Goal: Task Accomplishment & Management: Use online tool/utility

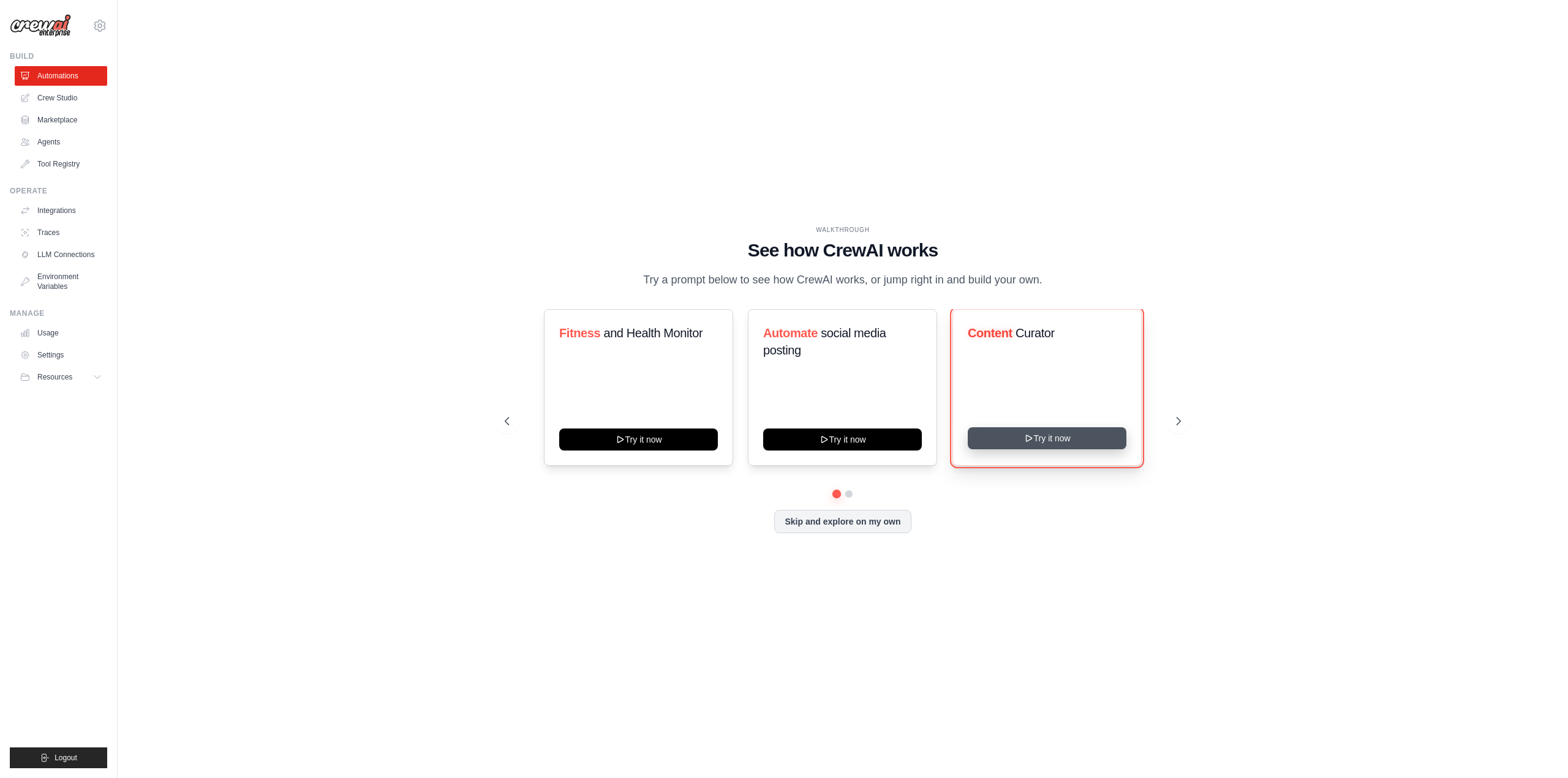
click at [1071, 445] on button "Try it now" at bounding box center [1047, 438] width 159 height 22
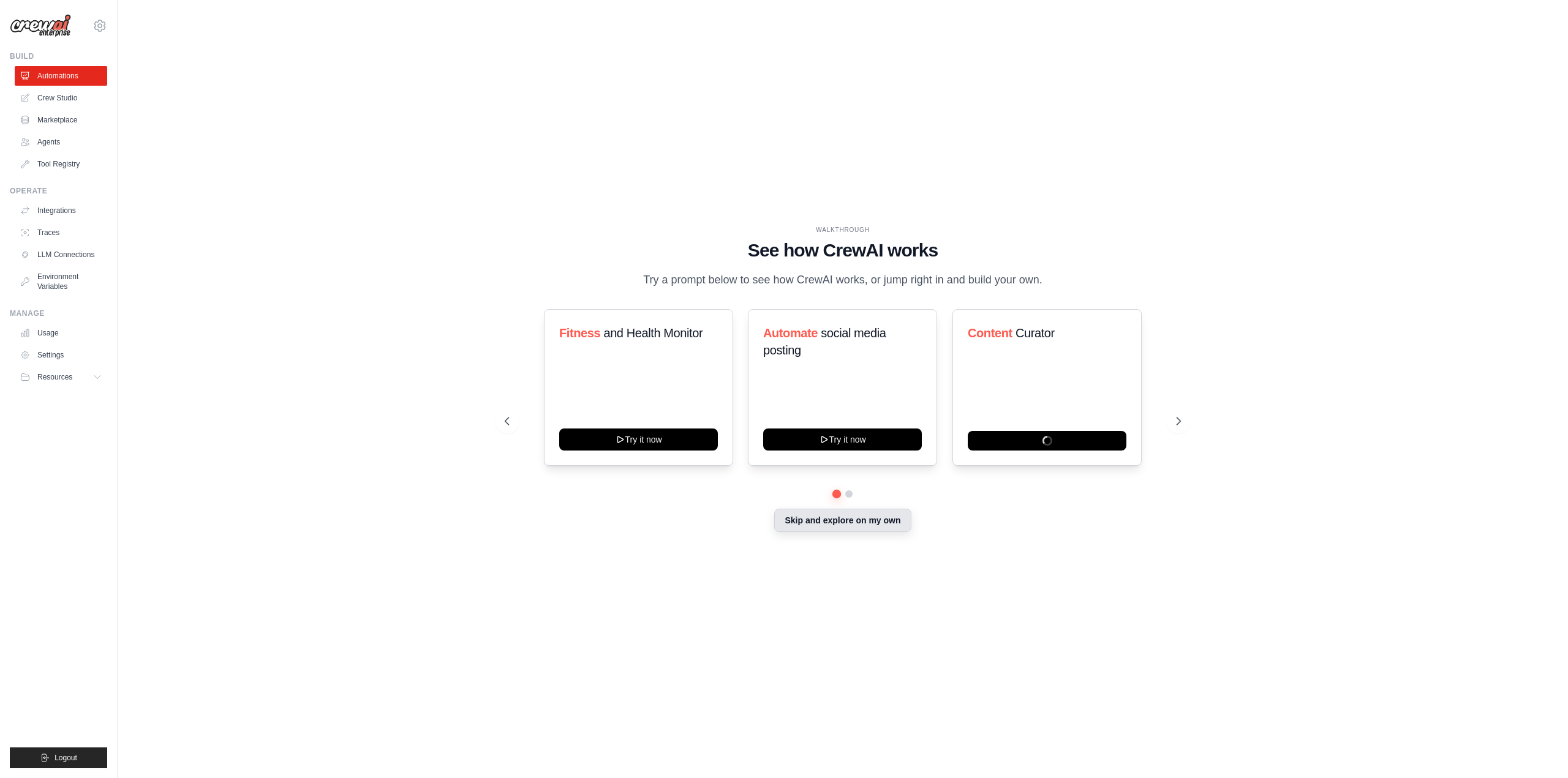
click at [888, 528] on button "Skip and explore on my own" at bounding box center [842, 520] width 136 height 23
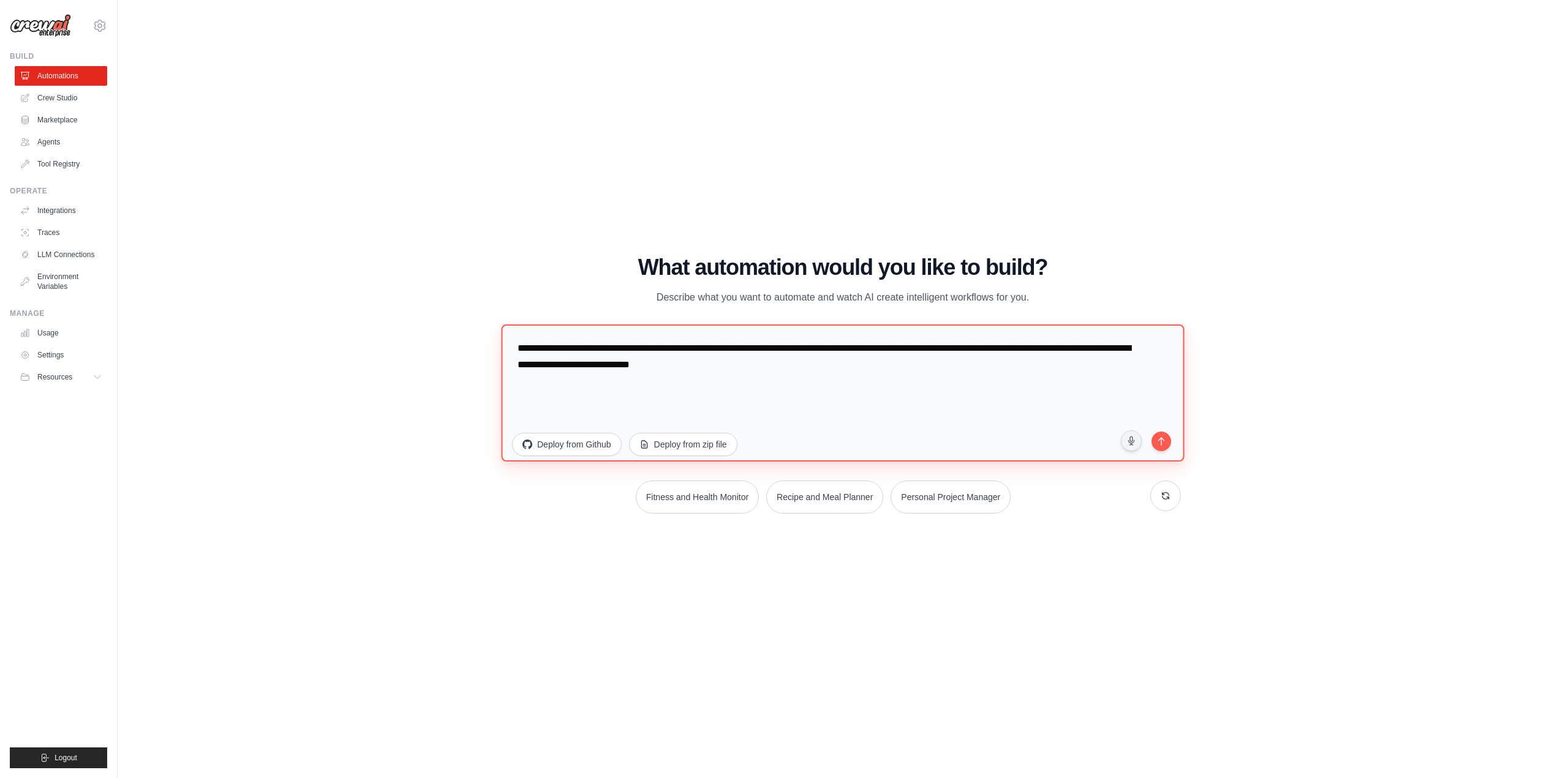
drag, startPoint x: 753, startPoint y: 368, endPoint x: 475, endPoint y: 346, distance: 278.9
click at [475, 346] on div "WALKTHROUGH See how [PERSON_NAME] works Try a prompt below to see how [PERSON_N…" at bounding box center [842, 389] width 1411 height 754
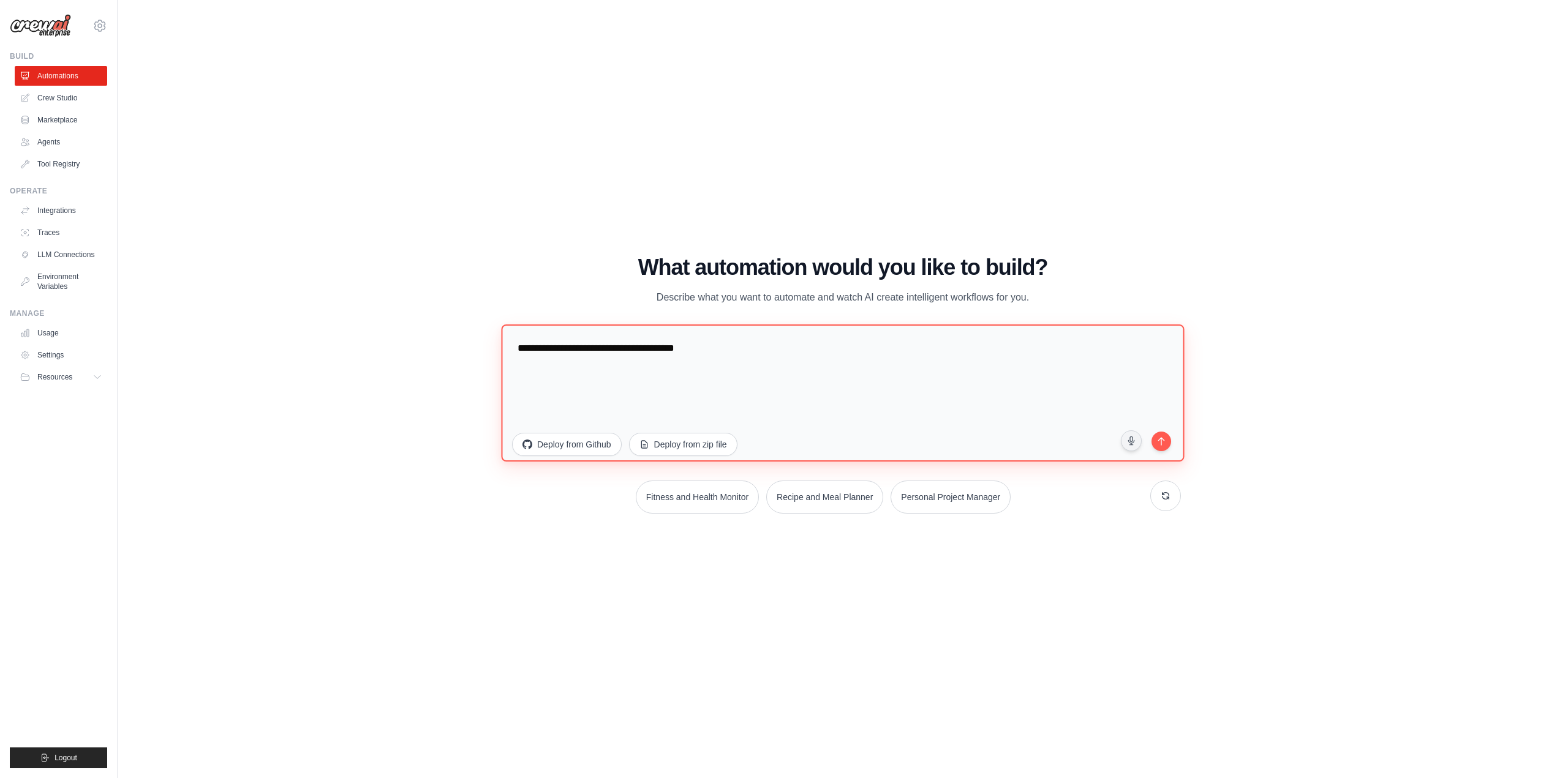
click at [638, 346] on textarea "**********" at bounding box center [842, 392] width 683 height 137
type textarea "**********"
click at [1158, 438] on icon "submit" at bounding box center [1161, 440] width 6 height 9
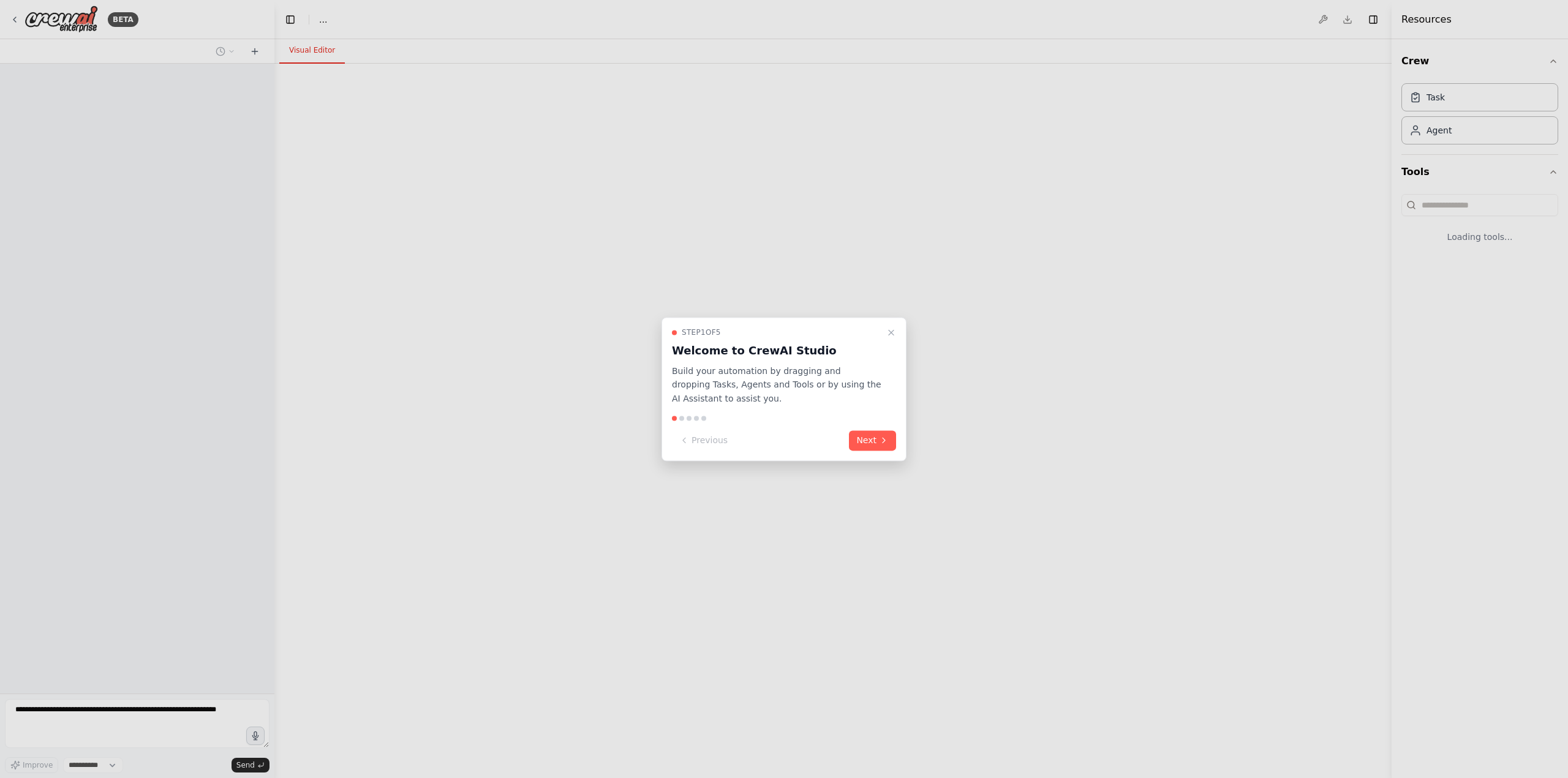
select select "****"
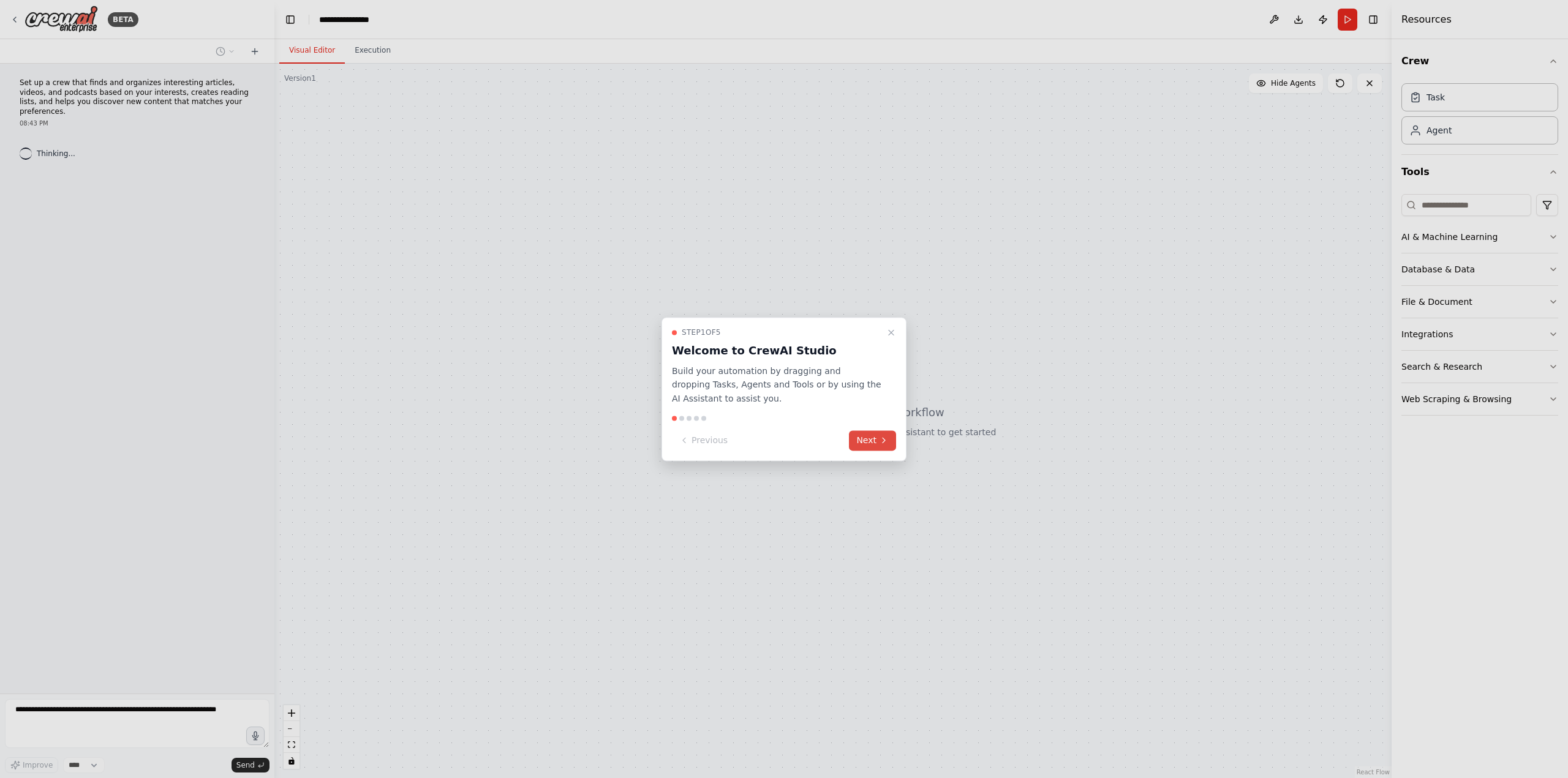
click at [889, 438] on button "Next" at bounding box center [872, 440] width 47 height 20
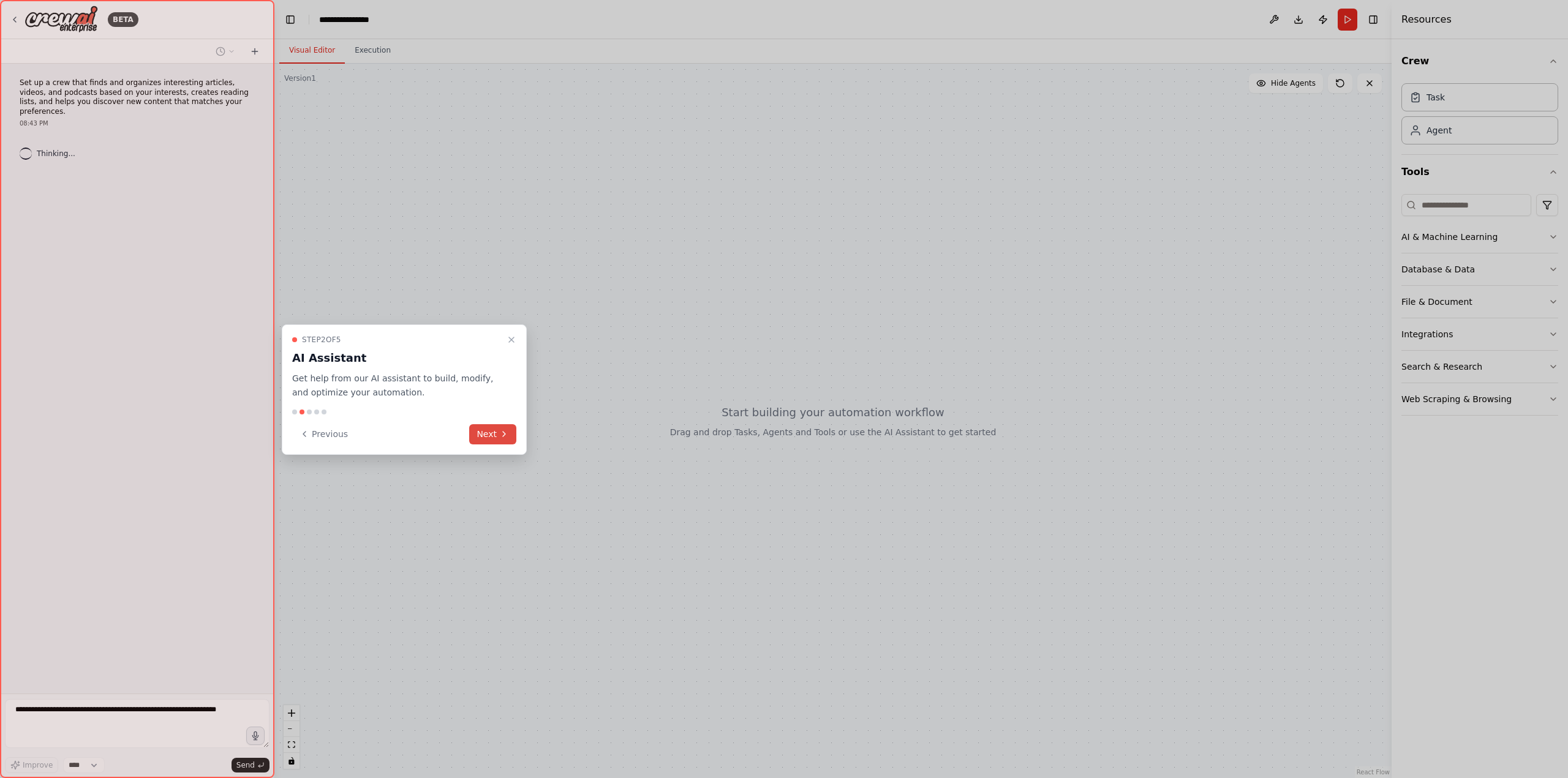
click at [483, 436] on button "Next" at bounding box center [493, 435] width 47 height 20
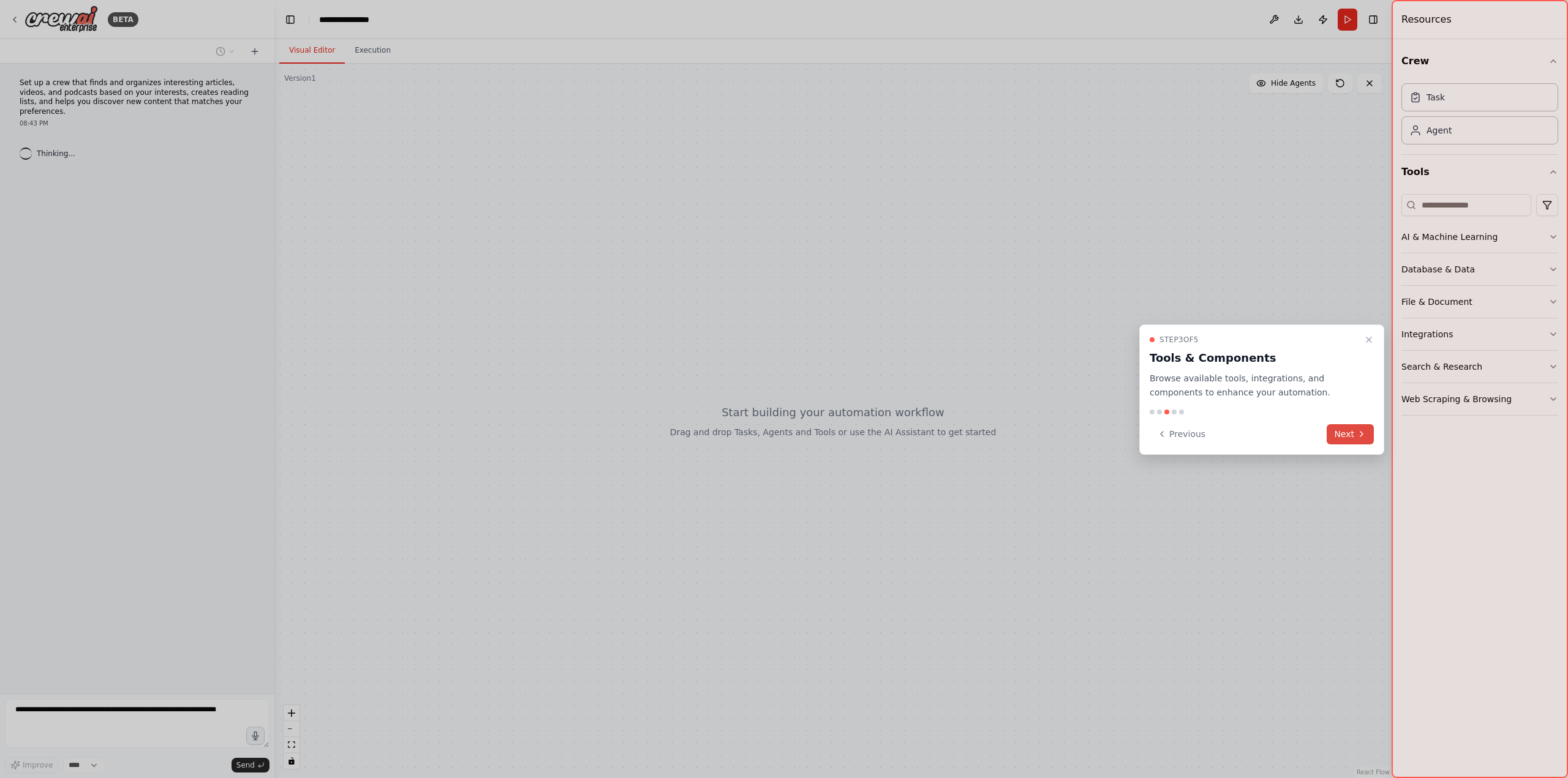
click at [1354, 428] on button "Next" at bounding box center [1350, 435] width 47 height 20
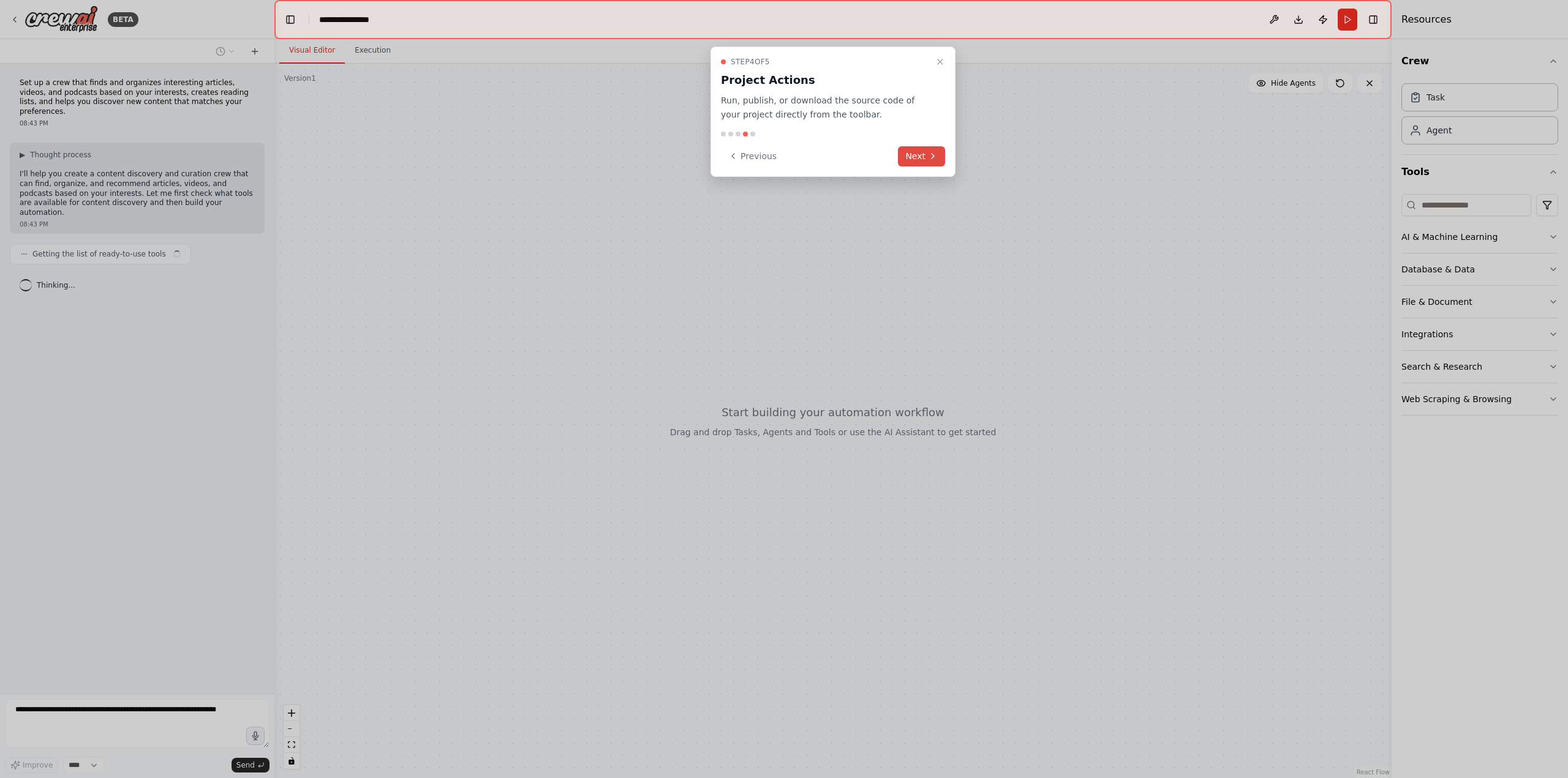
click at [911, 153] on button "Next" at bounding box center [922, 156] width 47 height 20
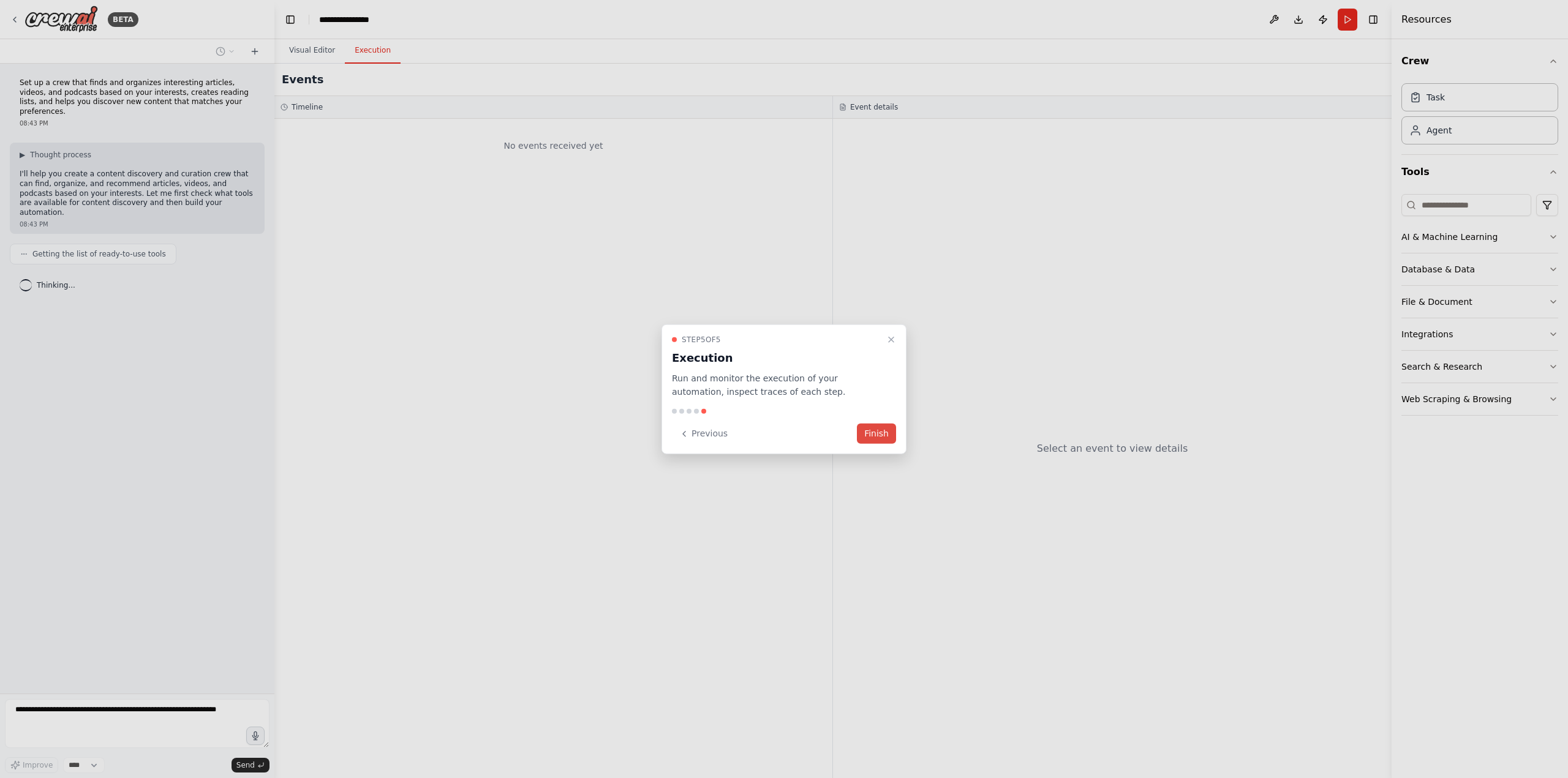
click at [883, 435] on button "Finish" at bounding box center [876, 434] width 39 height 20
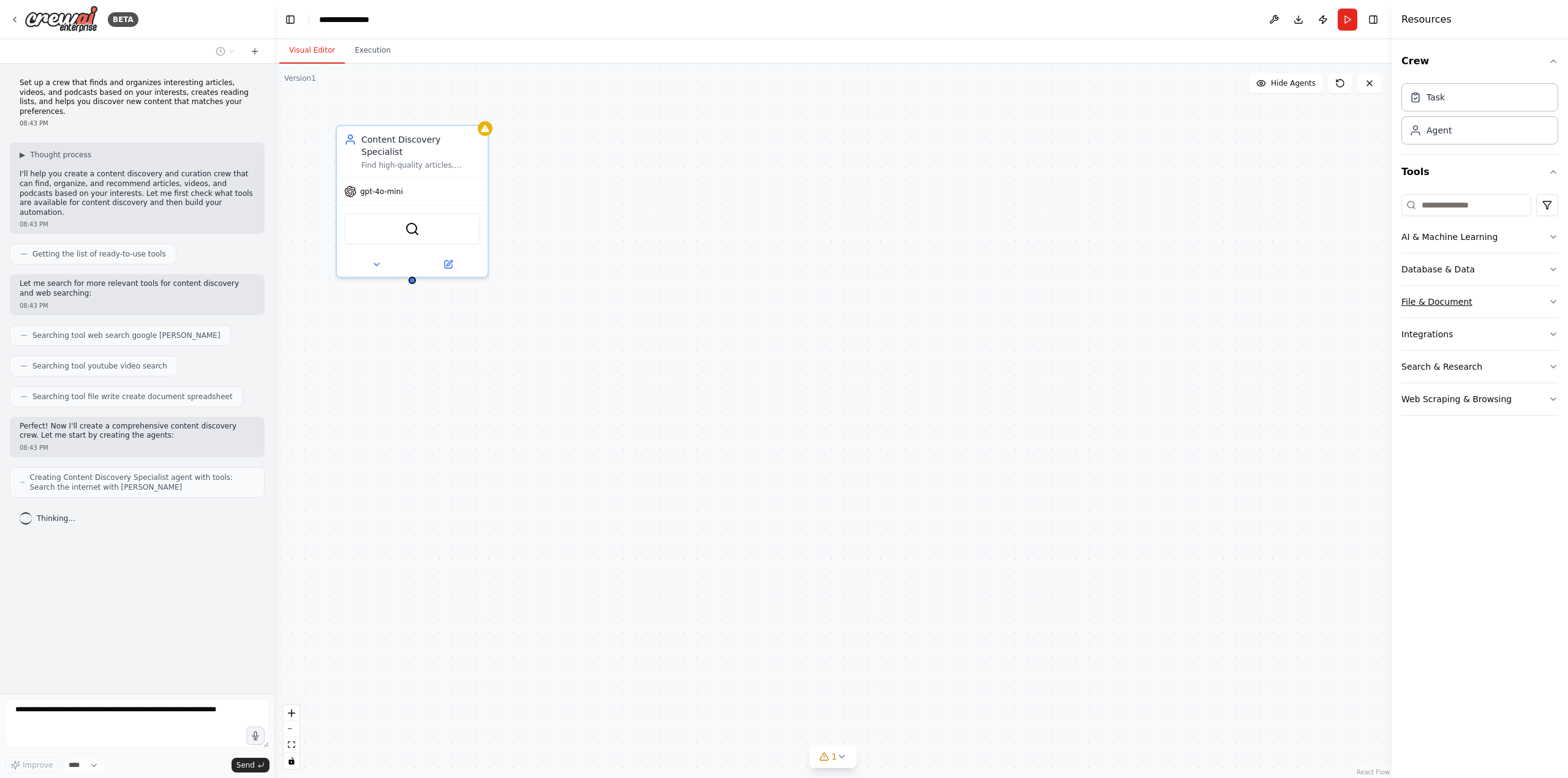
click at [1450, 299] on div "File & Document" at bounding box center [1436, 301] width 71 height 12
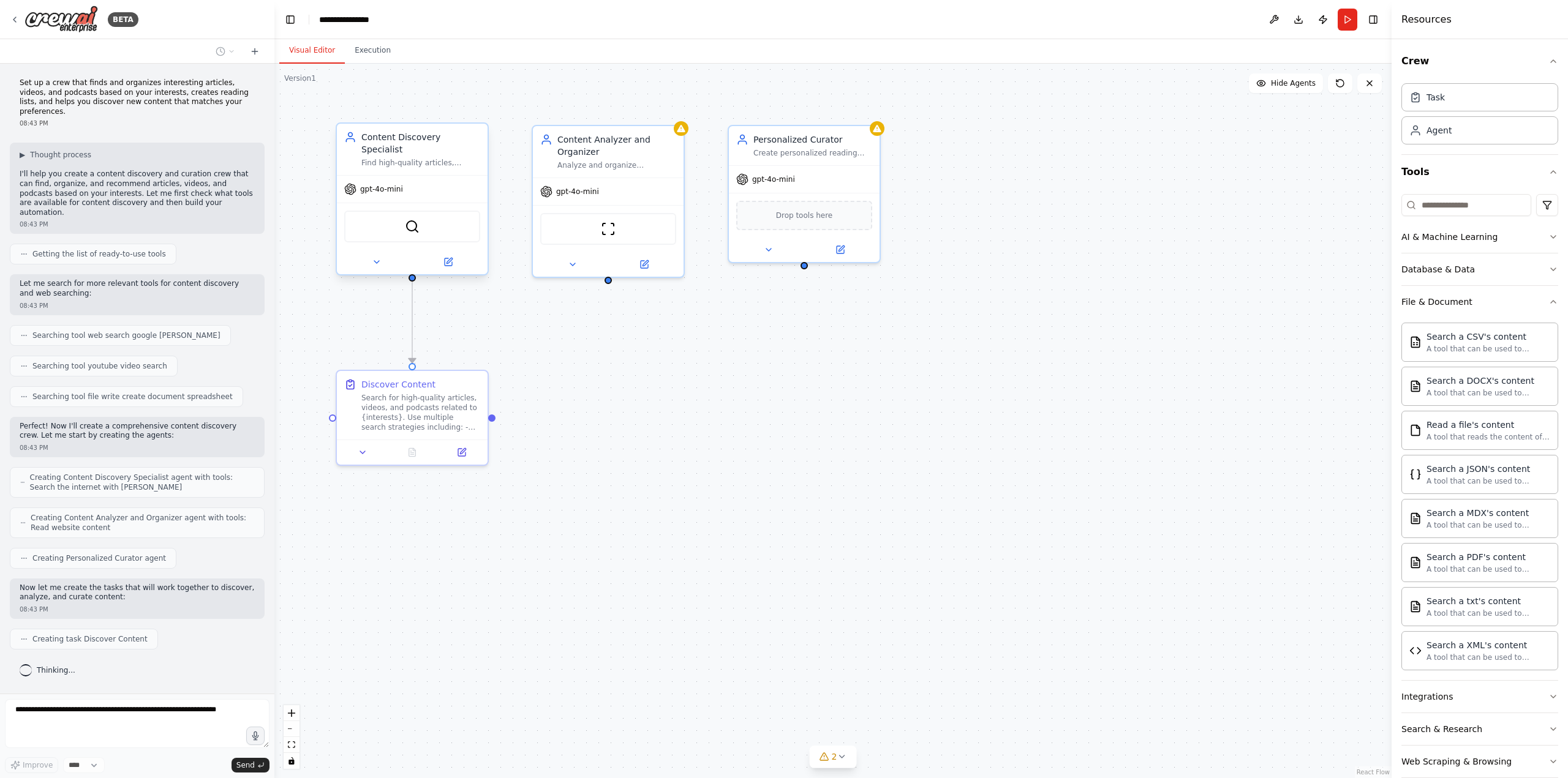
click at [429, 212] on div "SerperDevTool" at bounding box center [412, 227] width 136 height 32
click at [409, 219] on img at bounding box center [412, 227] width 14 height 14
click at [417, 176] on div "gpt-4o-mini" at bounding box center [412, 189] width 151 height 27
click at [403, 183] on div "gpt-4o-mini" at bounding box center [412, 189] width 151 height 27
click at [383, 214] on div "SerperDevTool" at bounding box center [412, 227] width 136 height 32
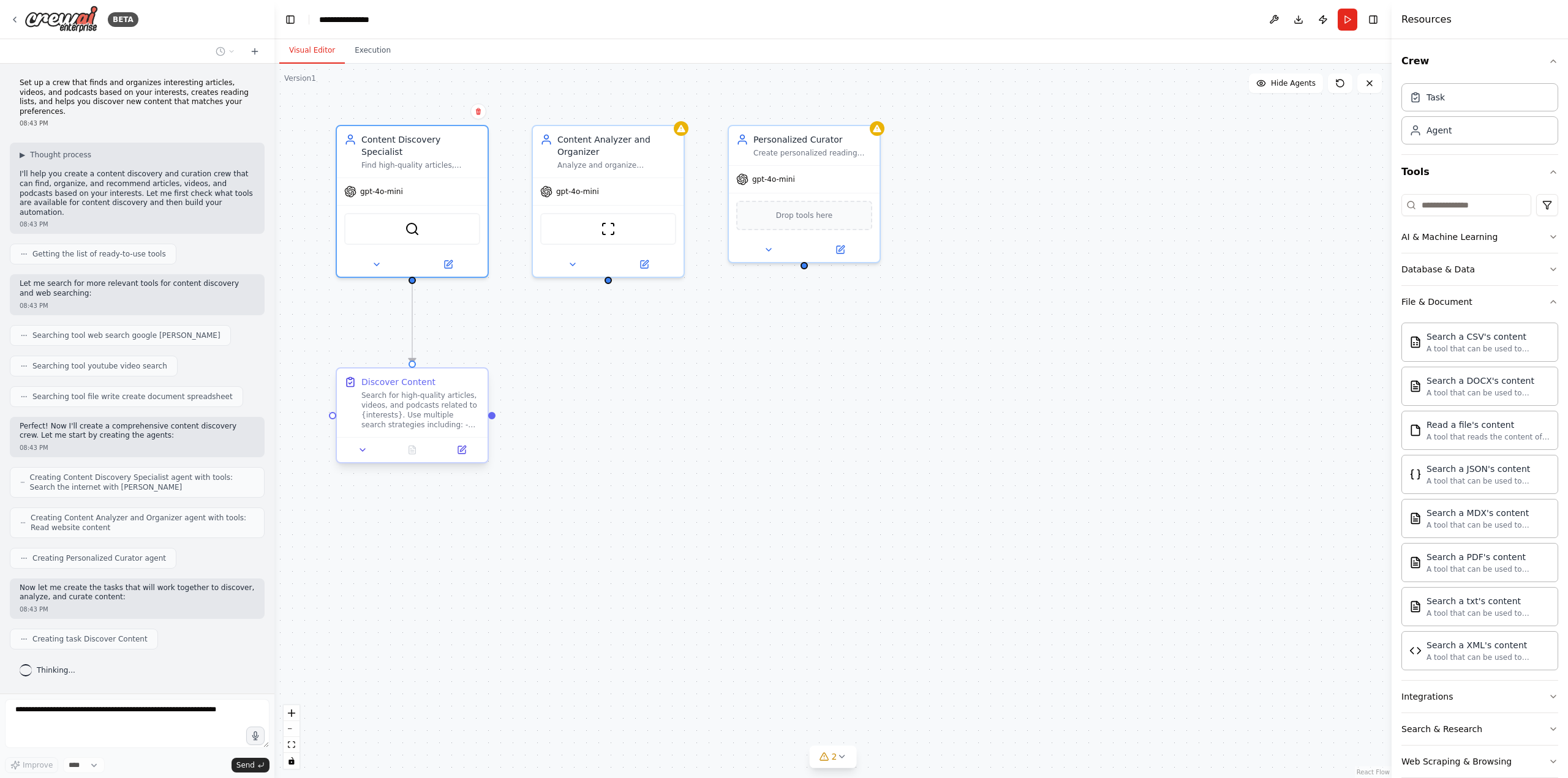
scroll to position [4, 0]
click at [119, 168] on p "I'll help you create a content discovery and curation crew that can find, organ…" at bounding box center [137, 189] width 235 height 48
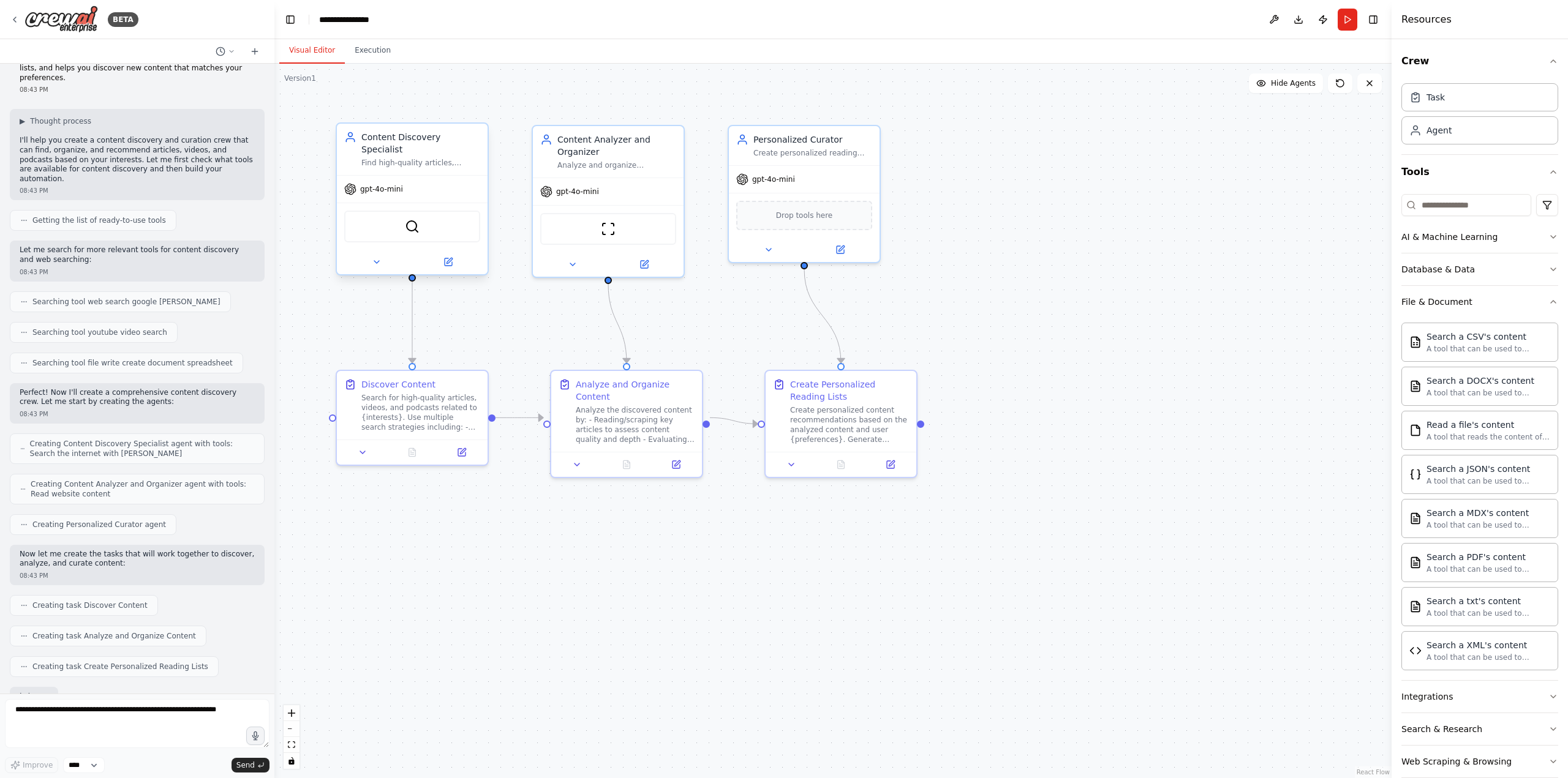
scroll to position [104, 0]
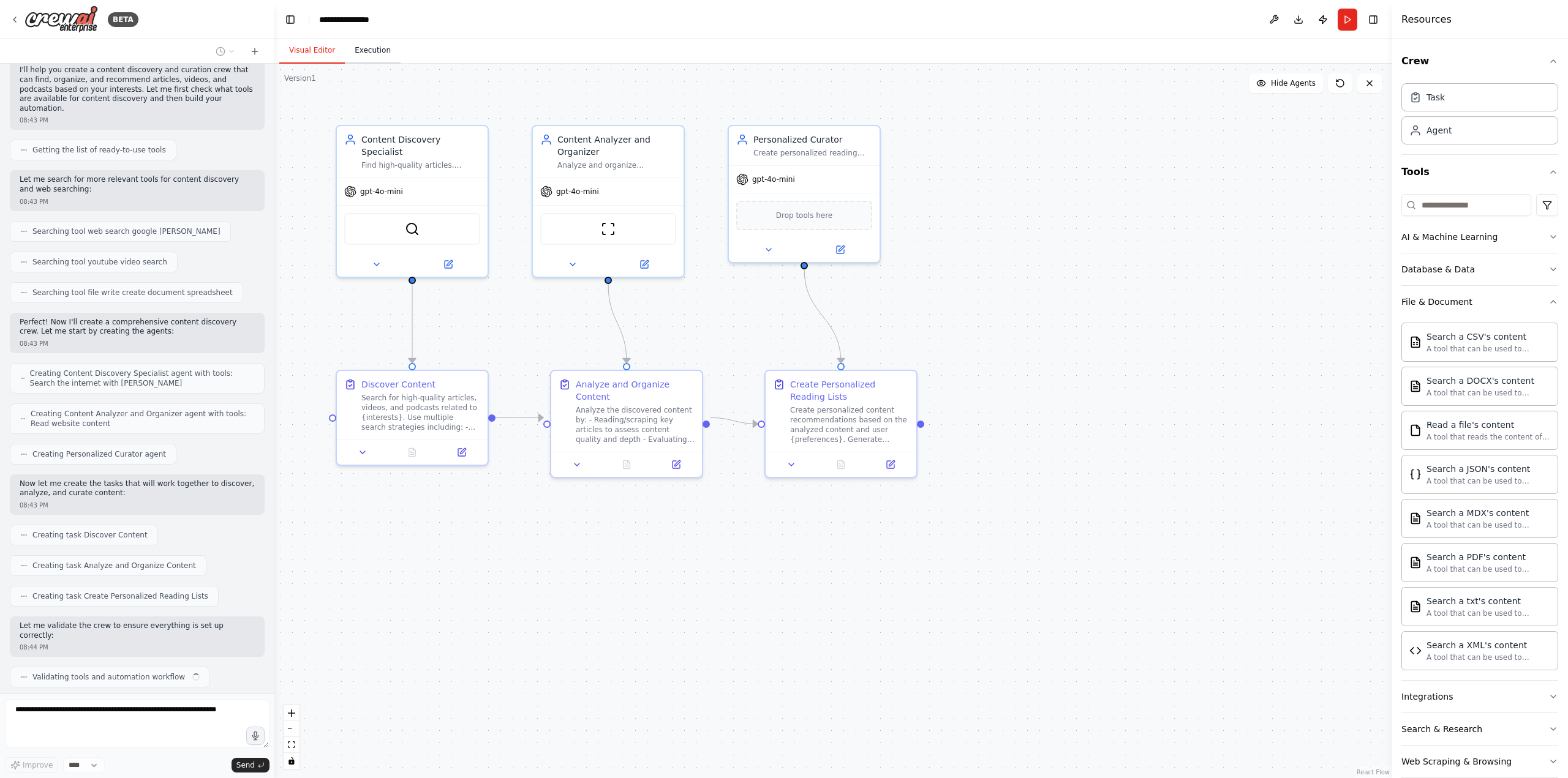
click at [355, 54] on button "Execution" at bounding box center [373, 51] width 56 height 26
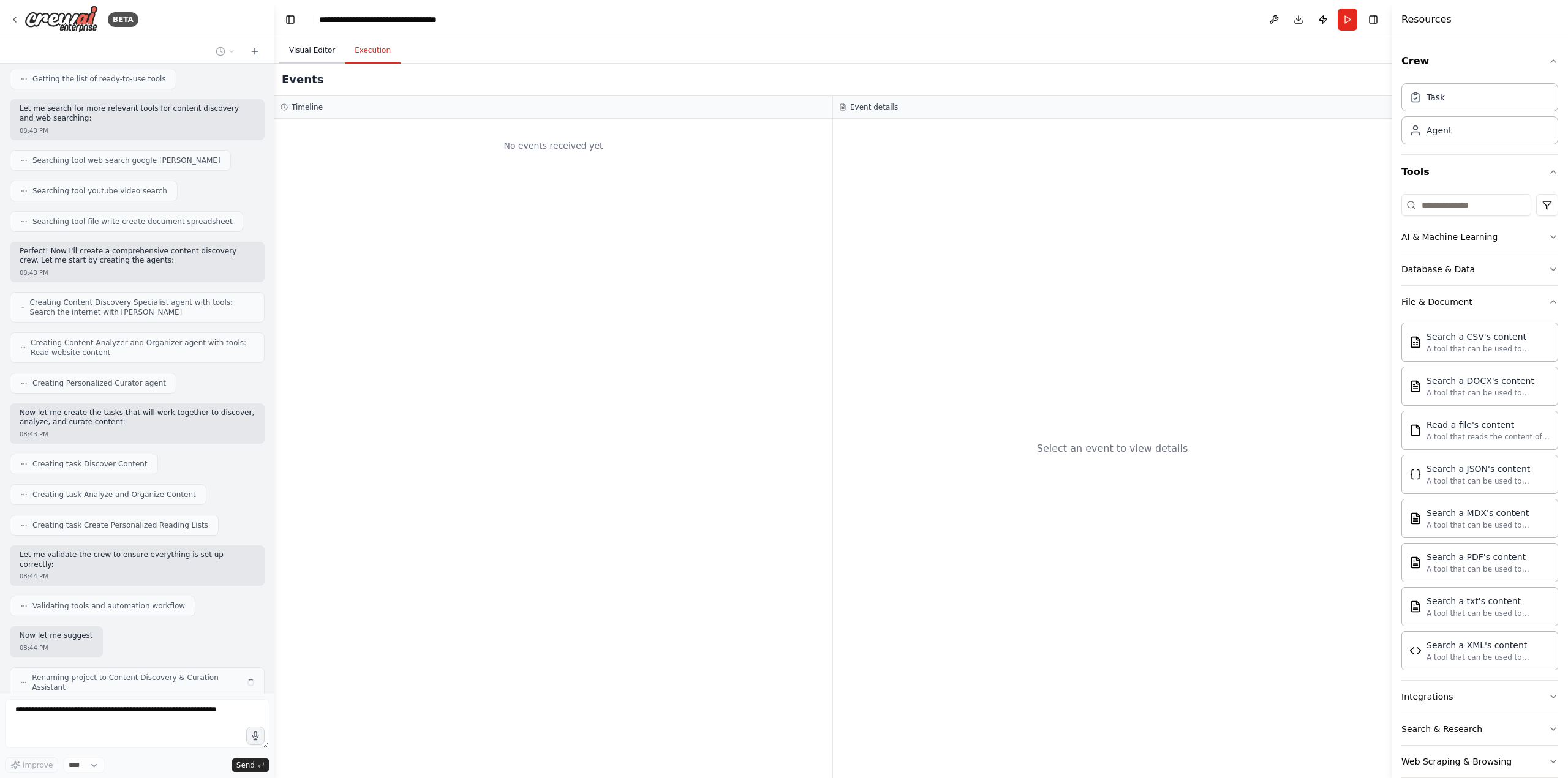
scroll to position [185, 0]
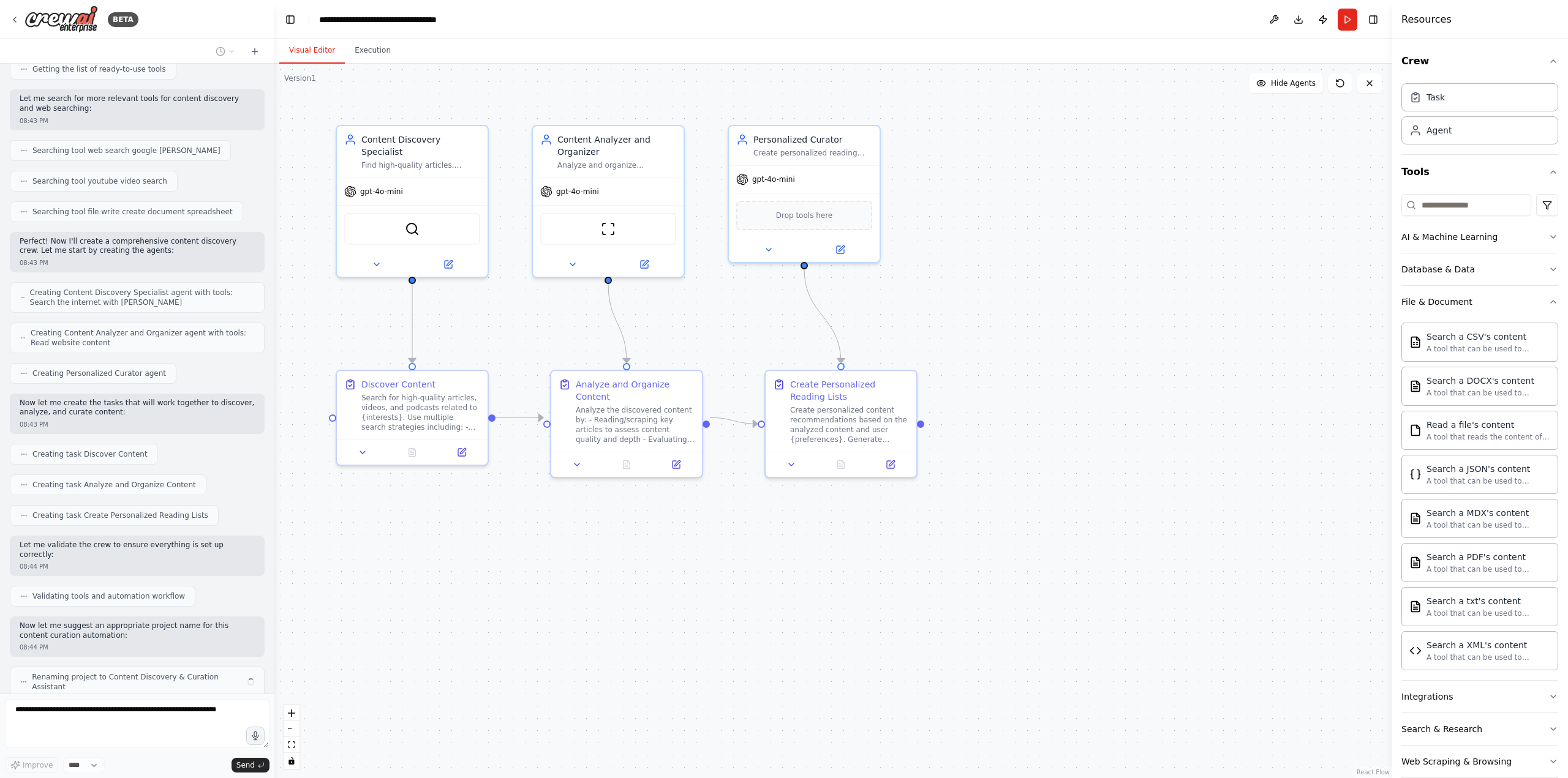
click at [311, 46] on button "Visual Editor" at bounding box center [311, 51] width 65 height 26
click at [1366, 84] on icon at bounding box center [1369, 83] width 10 height 10
click at [1459, 389] on div "A tool that can be used to semantic search a query from a DOCX's content." at bounding box center [1488, 392] width 123 height 10
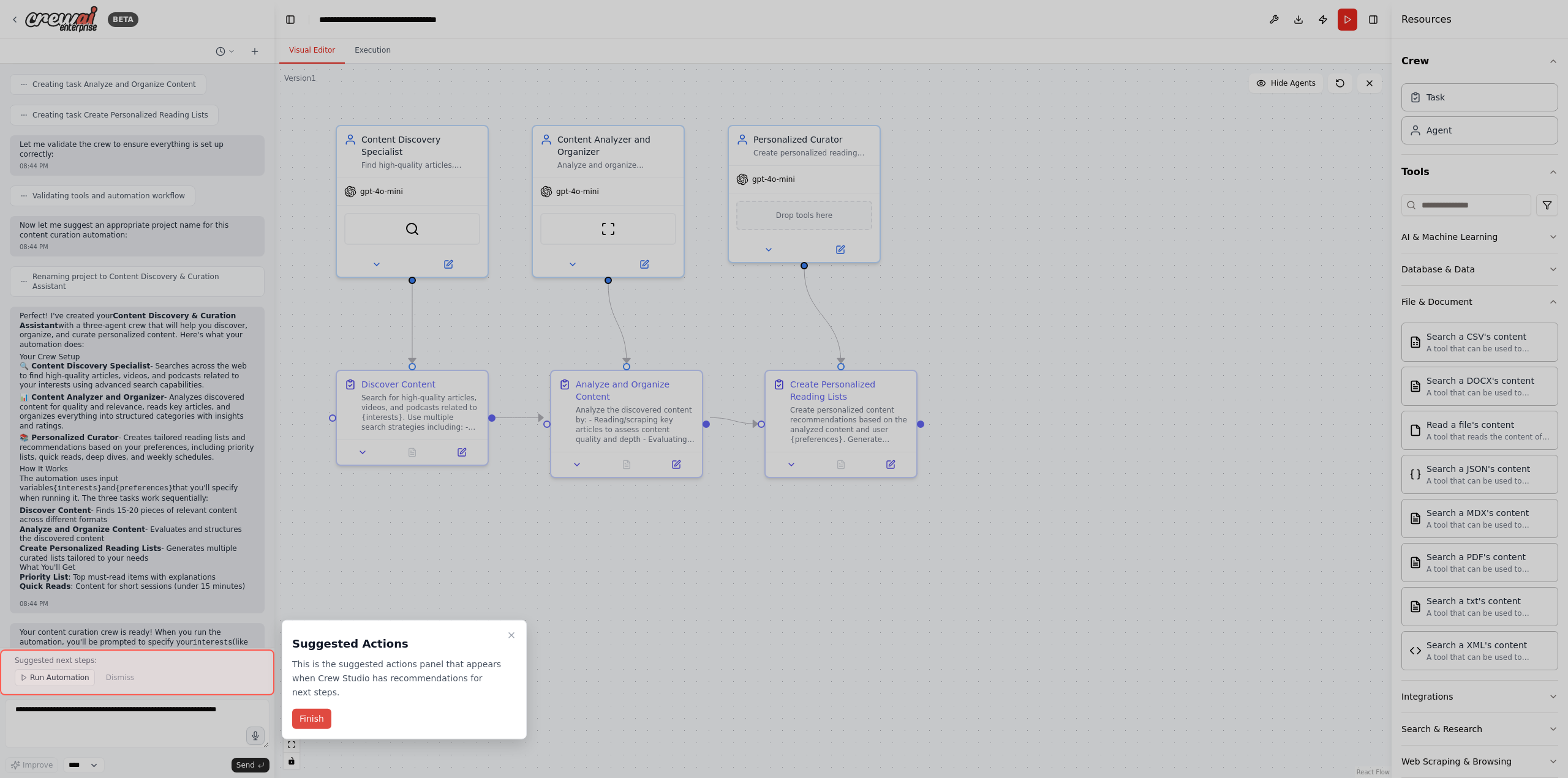
click at [323, 709] on button "Finish" at bounding box center [311, 719] width 39 height 20
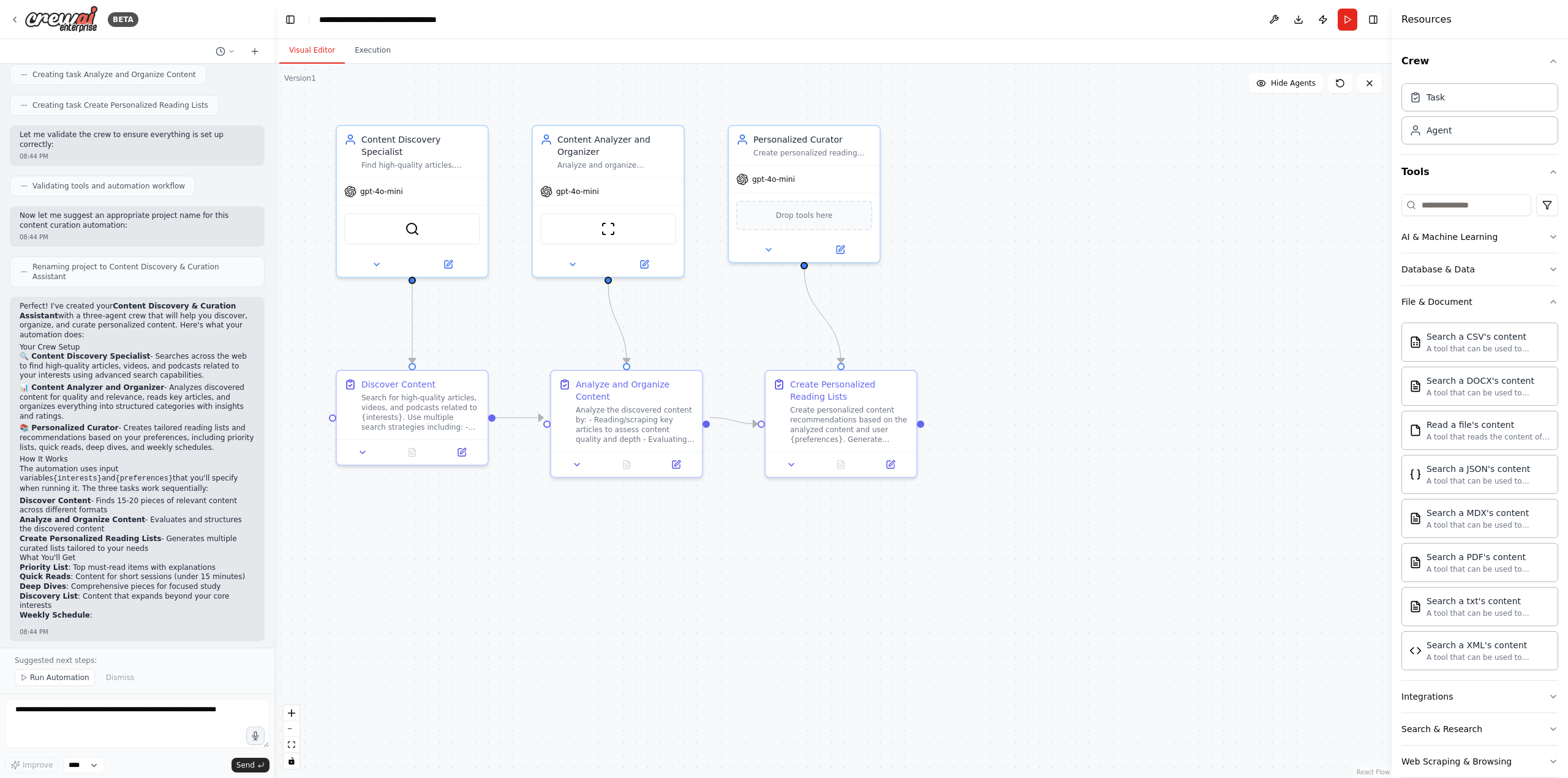
scroll to position [605, 0]
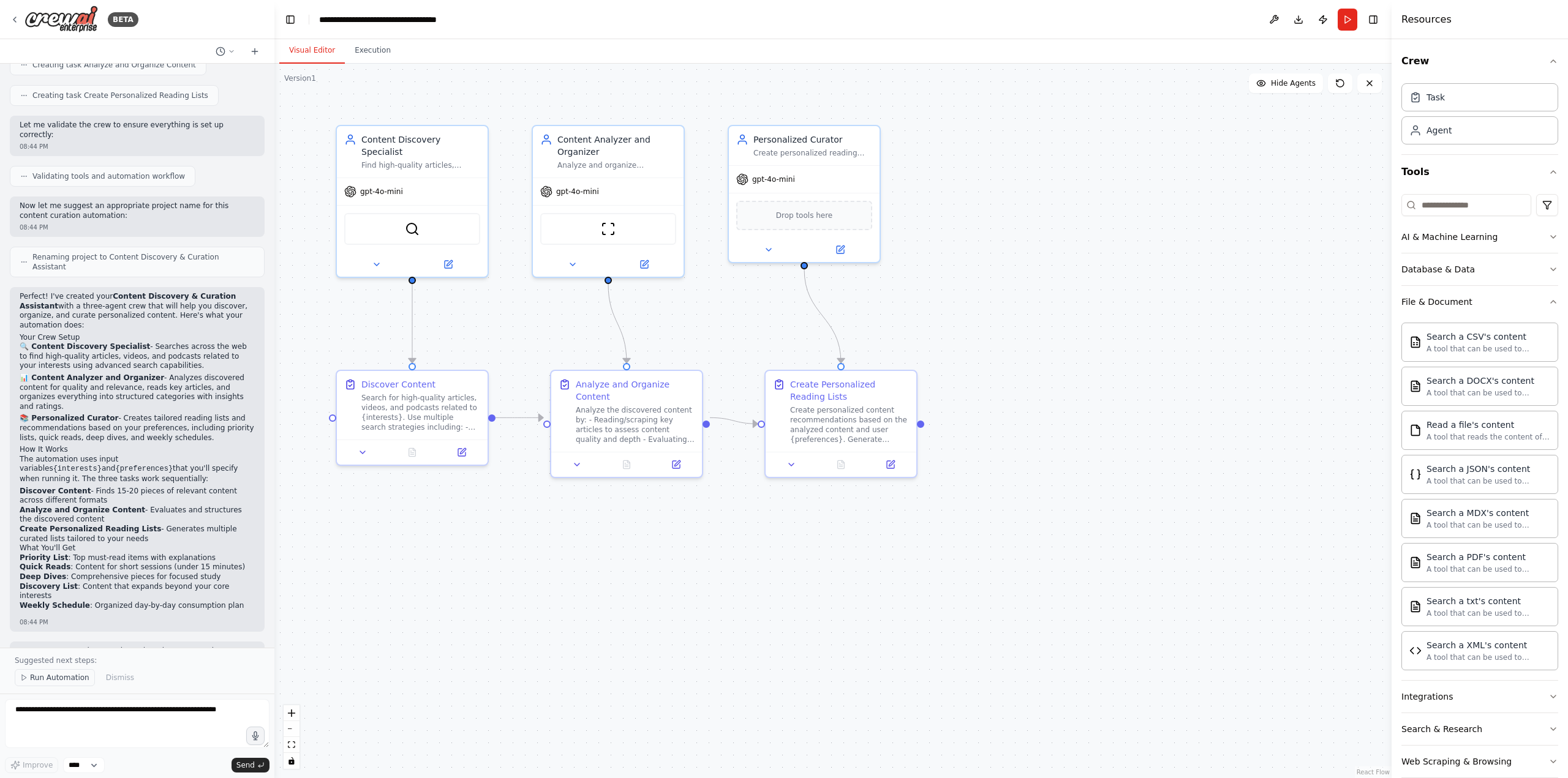
click at [66, 680] on span "Run Automation" at bounding box center [60, 678] width 60 height 10
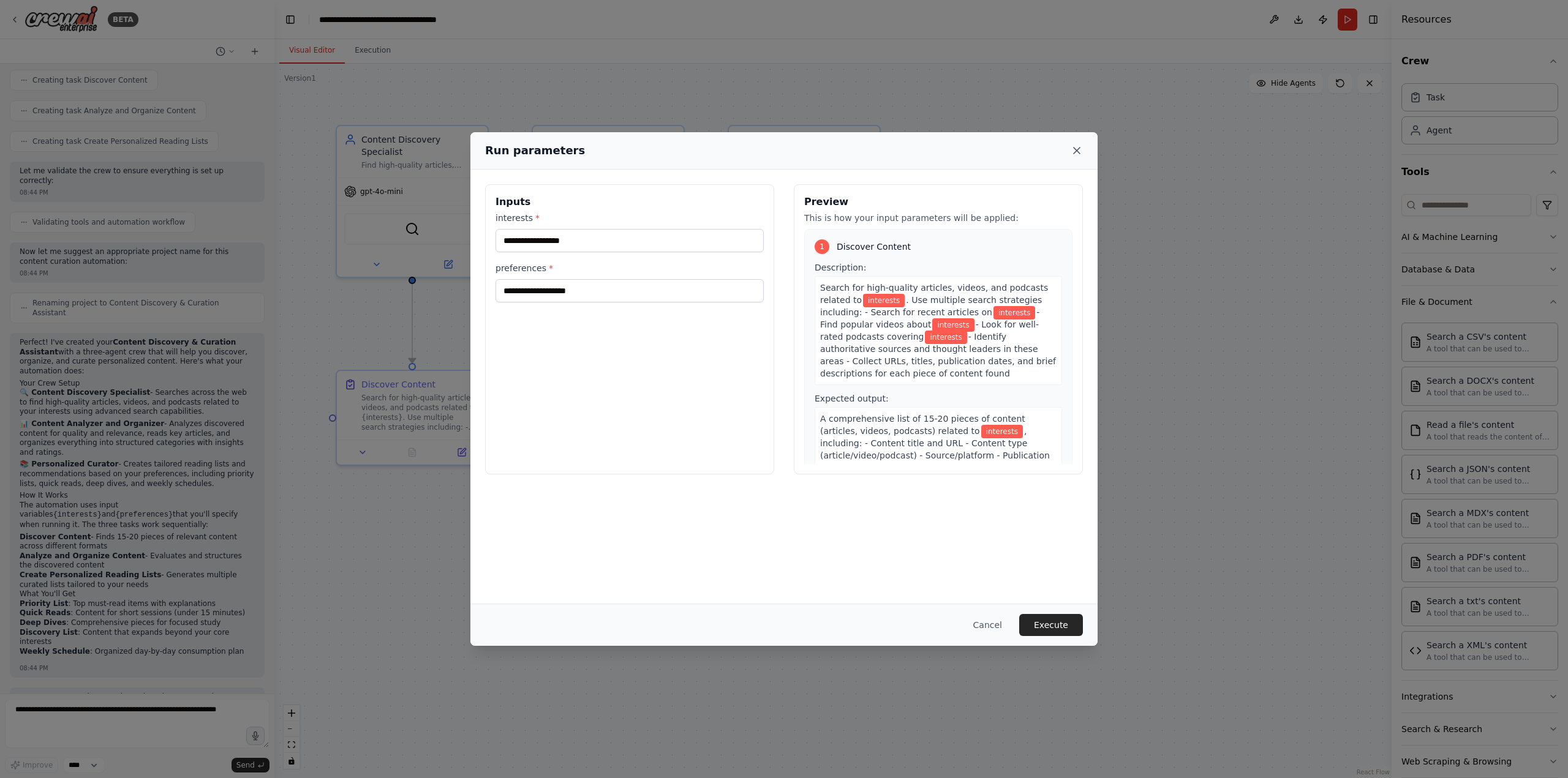
click at [1079, 150] on icon at bounding box center [1076, 150] width 12 height 12
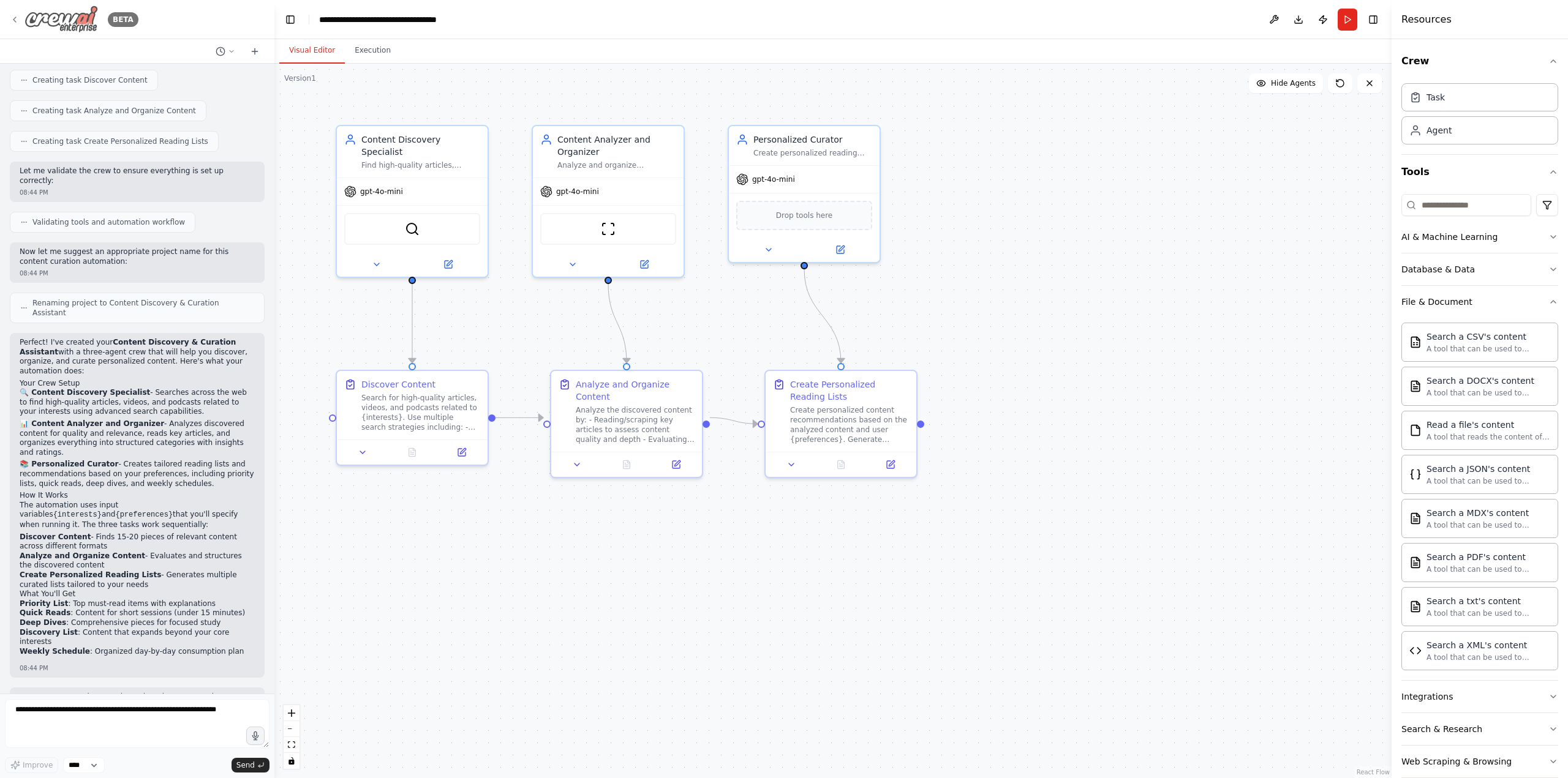
click at [17, 27] on div "BETA" at bounding box center [74, 19] width 128 height 27
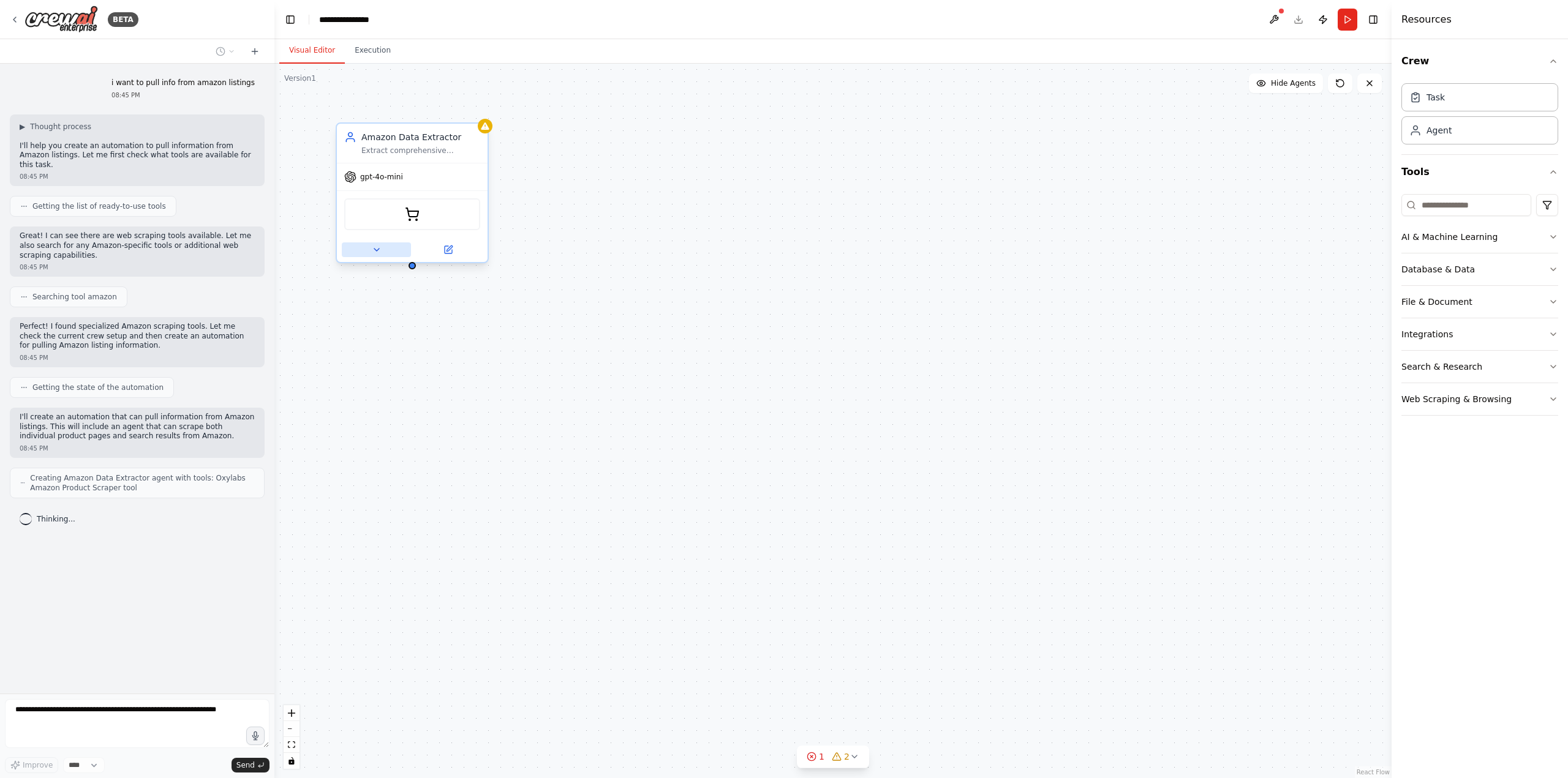
click at [380, 247] on icon at bounding box center [377, 250] width 10 height 10
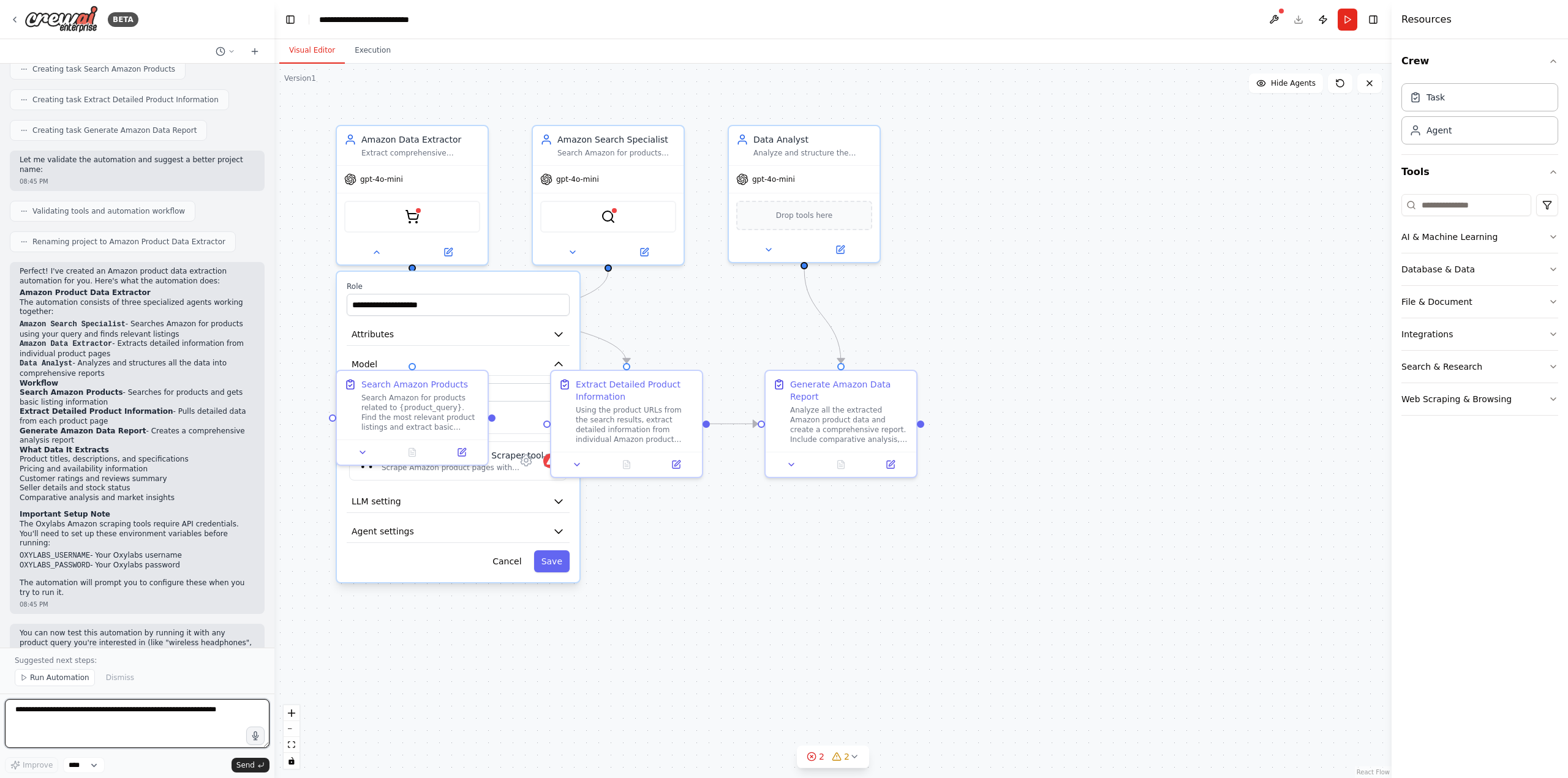
scroll to position [579, 0]
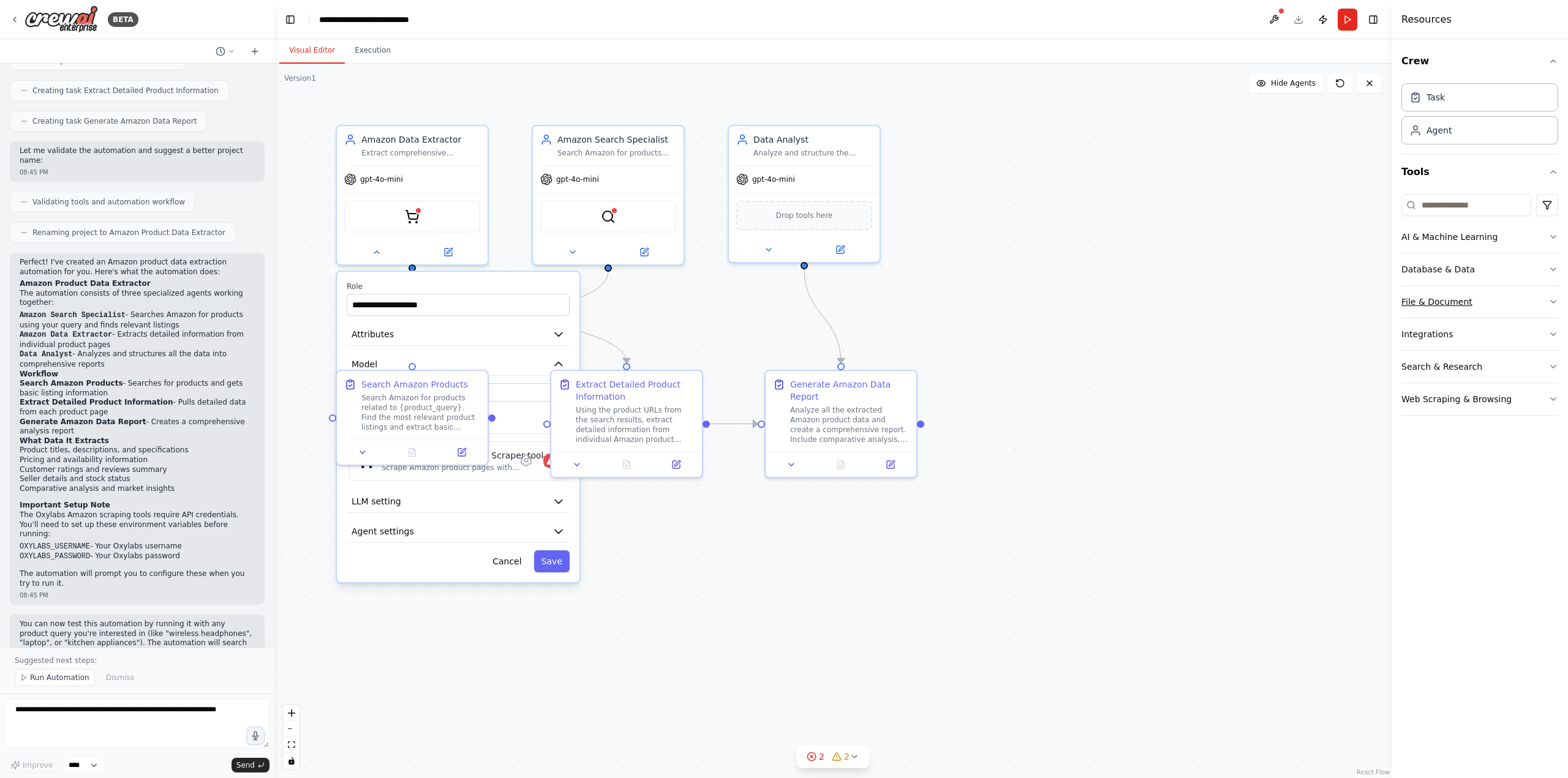
click at [1454, 301] on div "File & Document" at bounding box center [1436, 301] width 71 height 12
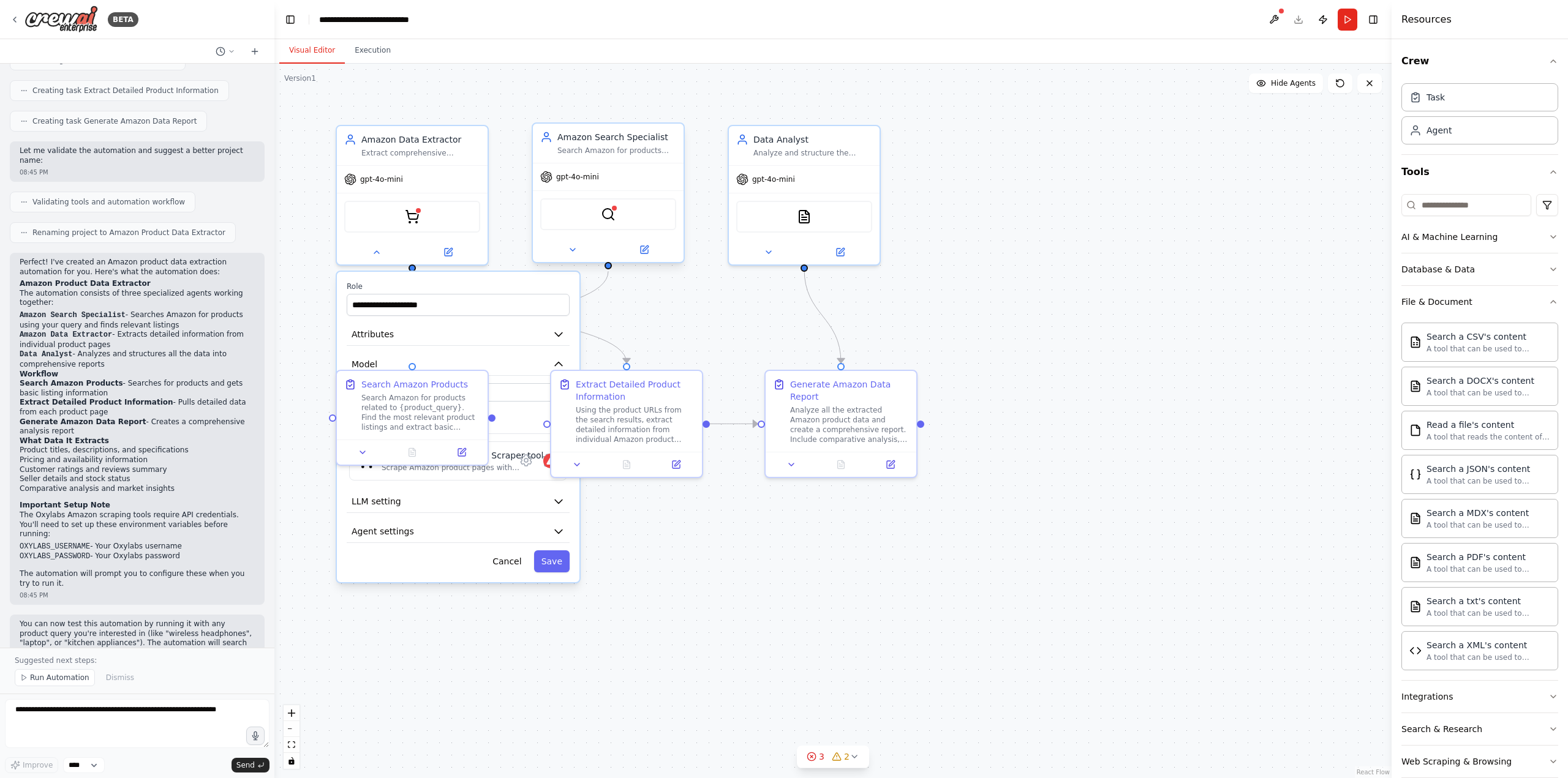
click at [610, 224] on div "OxylabsAmazonSearchScraperTool" at bounding box center [608, 214] width 136 height 32
click at [767, 217] on div "DOCXSearchTool" at bounding box center [804, 214] width 136 height 32
click at [810, 215] on img at bounding box center [804, 214] width 14 height 14
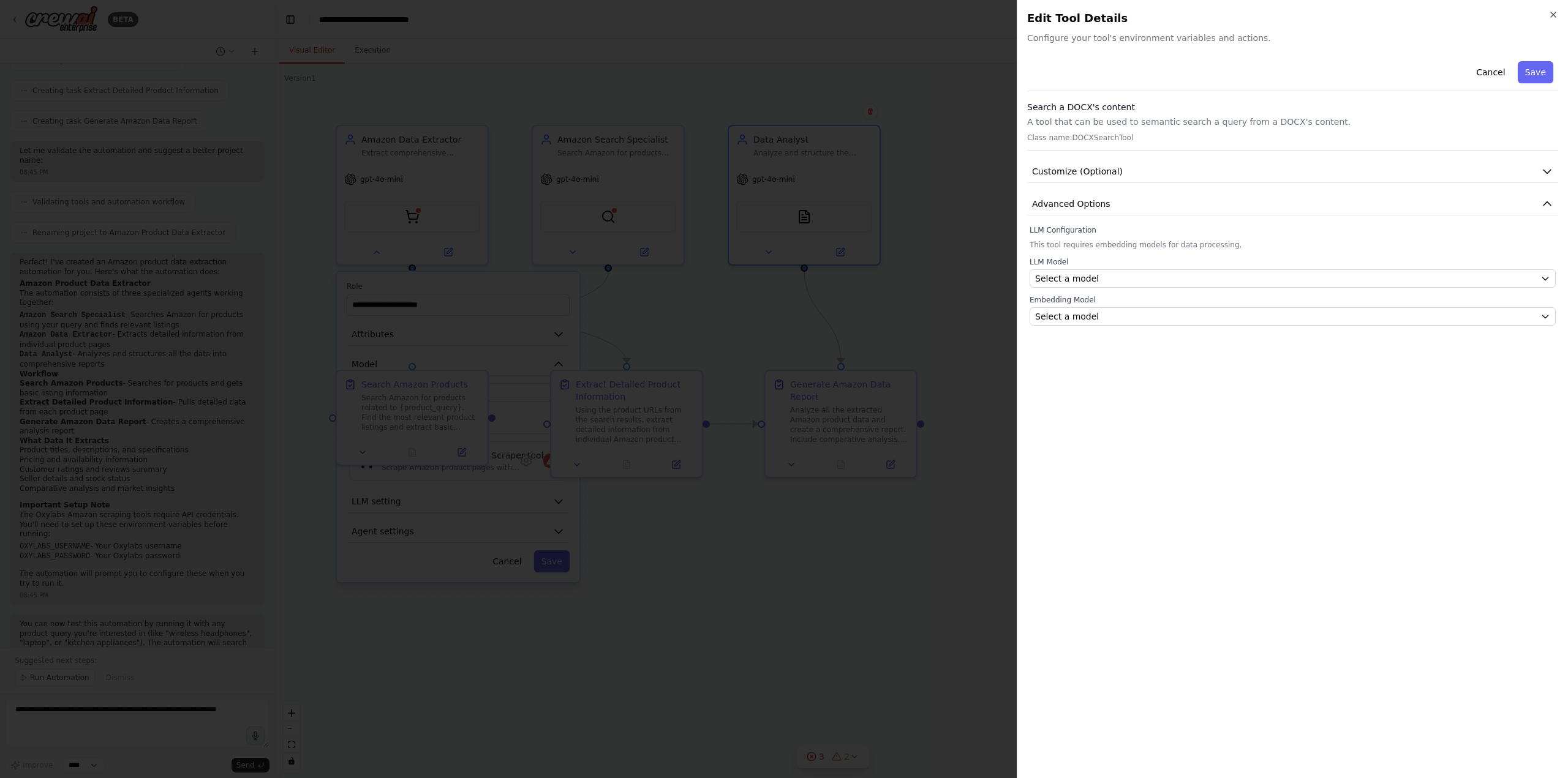
click at [990, 229] on div at bounding box center [784, 389] width 1568 height 778
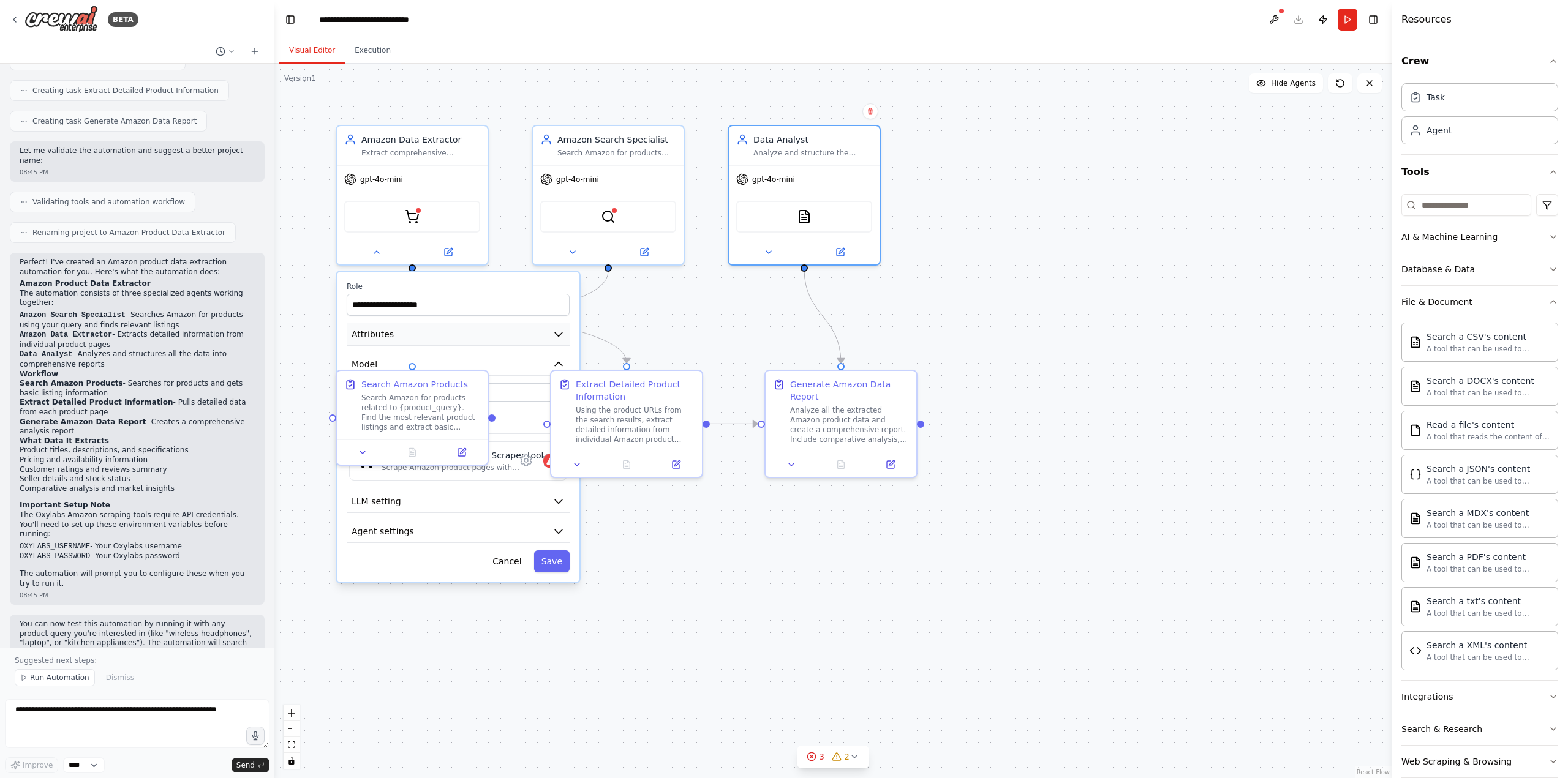
click at [435, 333] on button "Attributes" at bounding box center [458, 335] width 223 height 23
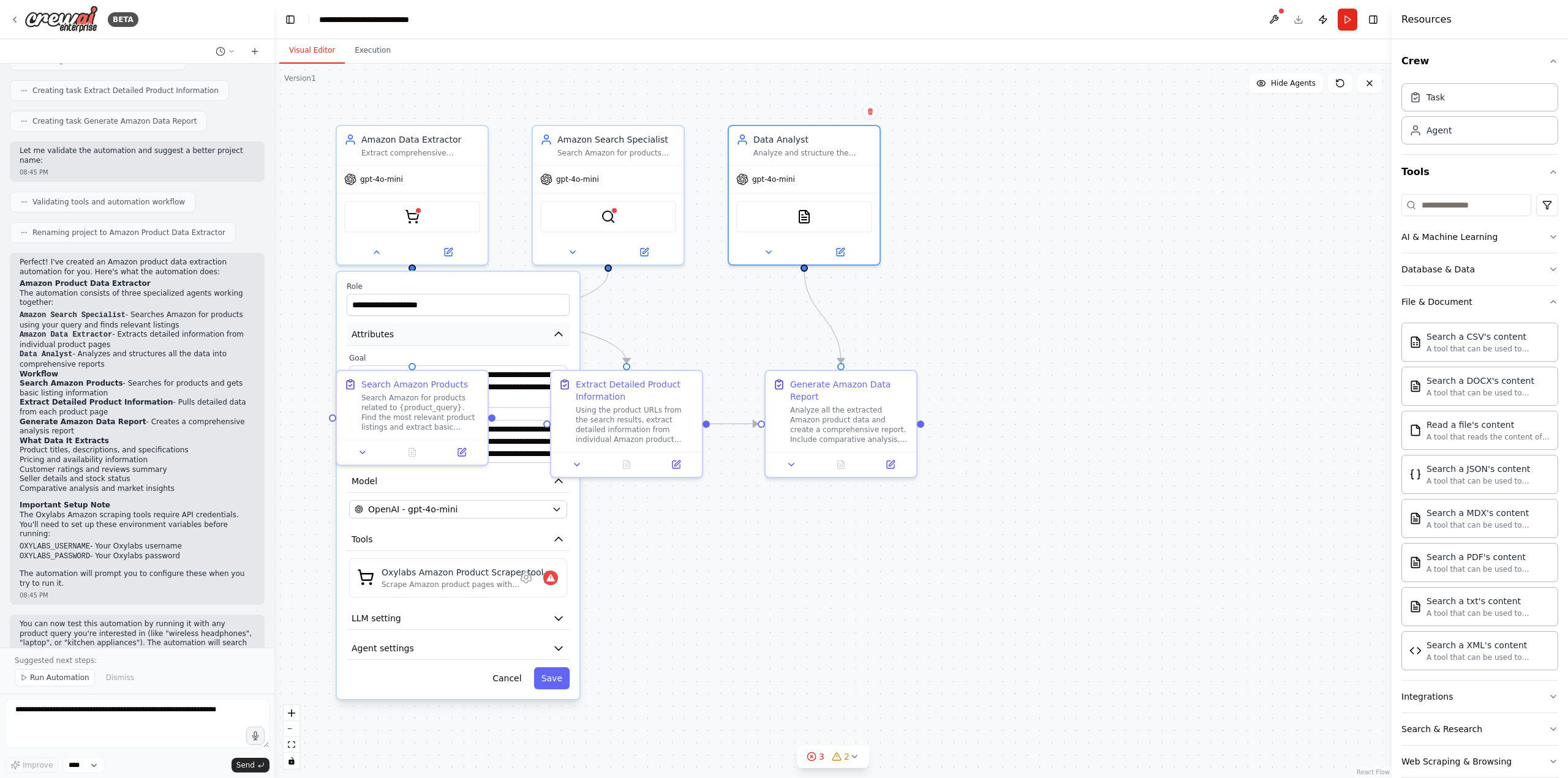
click at [435, 333] on button "Attributes" at bounding box center [458, 335] width 223 height 23
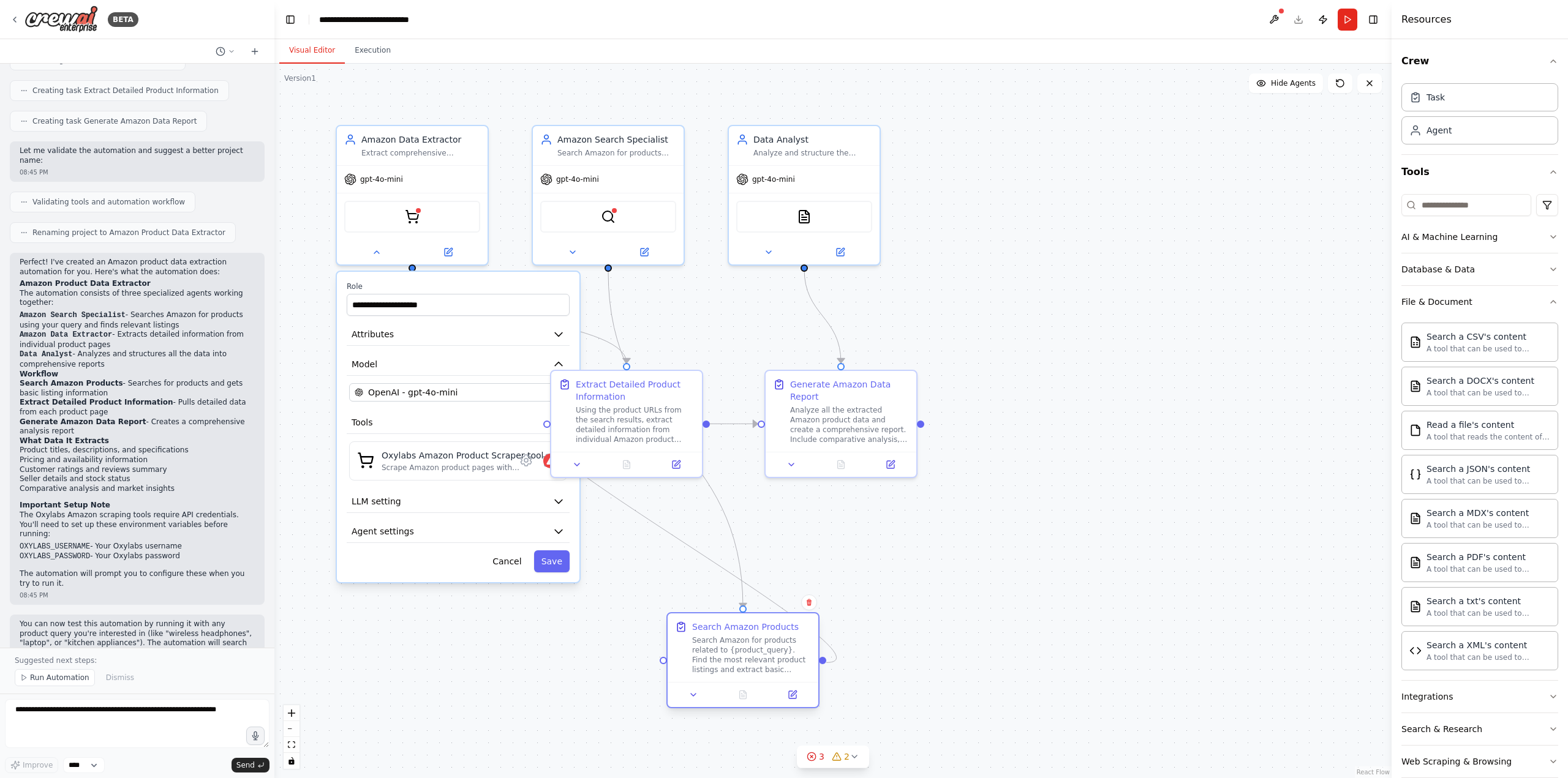
drag, startPoint x: 408, startPoint y: 389, endPoint x: 735, endPoint y: 650, distance: 418.4
click at [735, 650] on div "Search Amazon Products Search Amazon for products related to {product_query}. F…" at bounding box center [752, 647] width 119 height 54
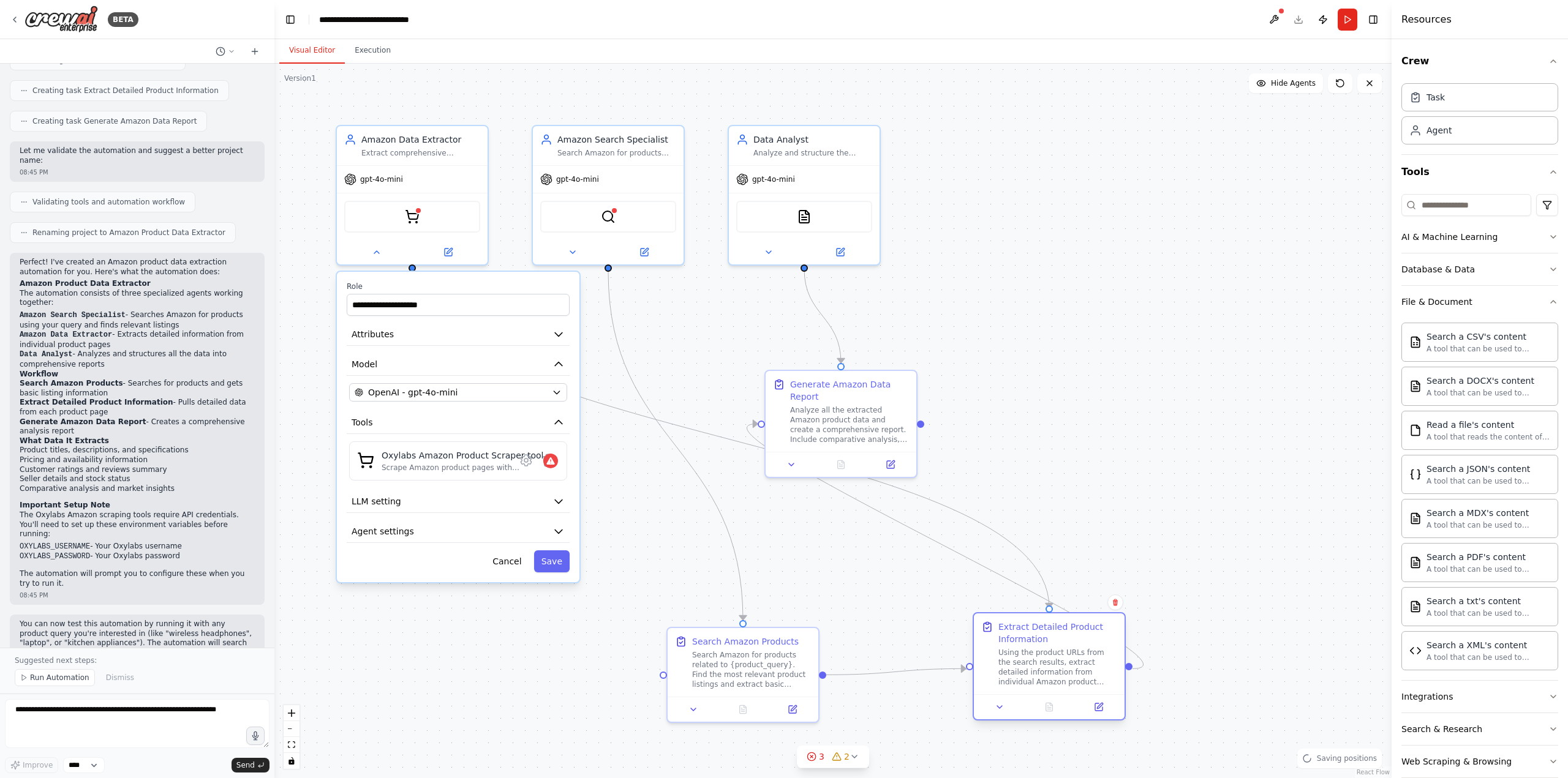
drag, startPoint x: 654, startPoint y: 440, endPoint x: 1070, endPoint y: 680, distance: 480.3
click at [1070, 680] on div "Using the product URLs from the search results, extract detailed information fr…" at bounding box center [1058, 667] width 119 height 39
drag, startPoint x: 855, startPoint y: 438, endPoint x: 1151, endPoint y: 458, distance: 296.7
click at [1151, 458] on div "Analyze all the extracted Amazon product data and create a comprehensive report…" at bounding box center [1143, 447] width 119 height 39
click at [433, 328] on button "Attributes" at bounding box center [458, 335] width 223 height 23
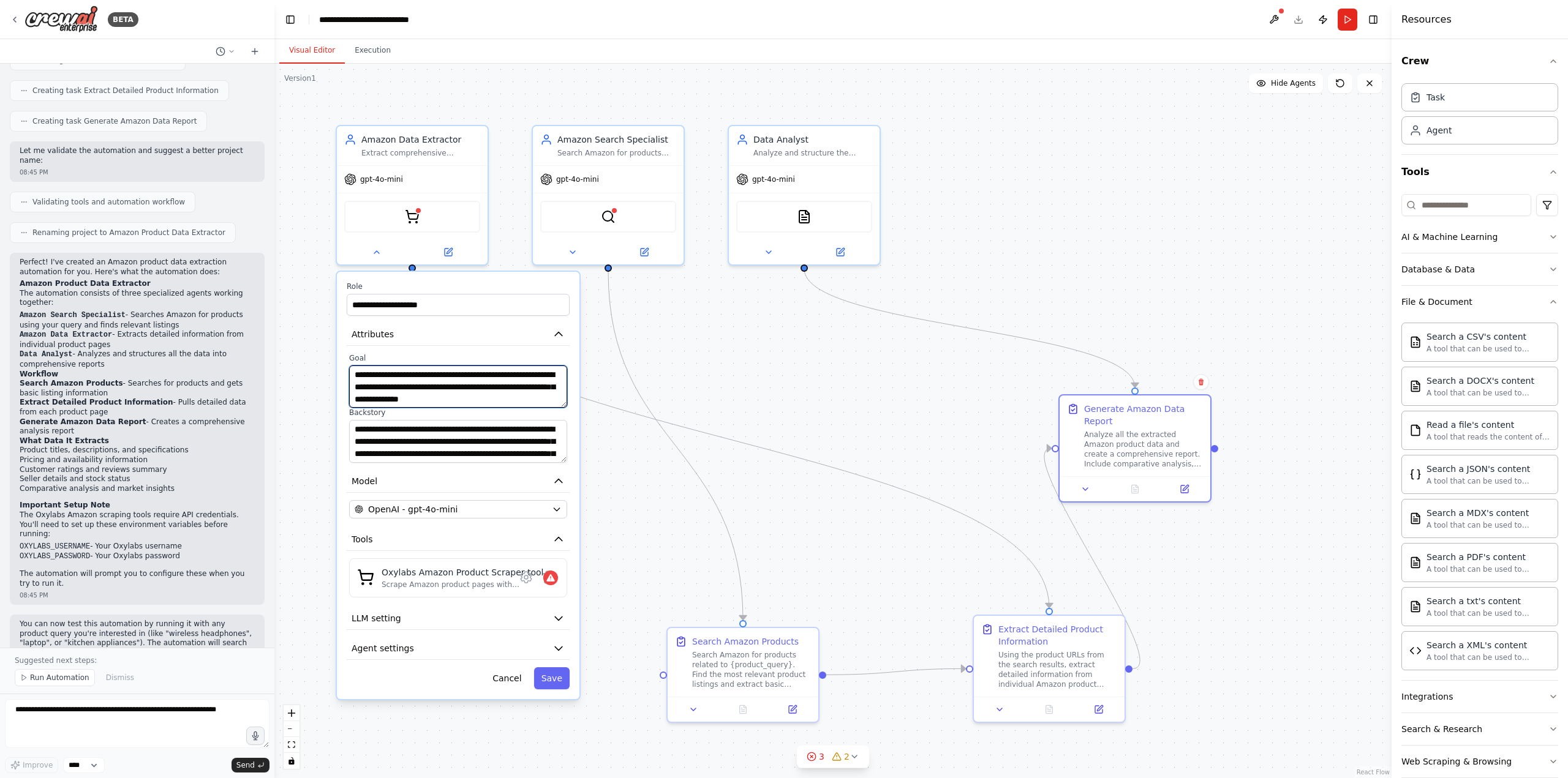
drag, startPoint x: 354, startPoint y: 373, endPoint x: 550, endPoint y: 411, distance: 199.6
click at [550, 411] on div "**********" at bounding box center [458, 408] width 223 height 110
click at [430, 374] on textarea "**********" at bounding box center [458, 386] width 218 height 42
click at [425, 374] on textarea "**********" at bounding box center [458, 386] width 218 height 42
click at [413, 385] on textarea "**********" at bounding box center [458, 386] width 218 height 42
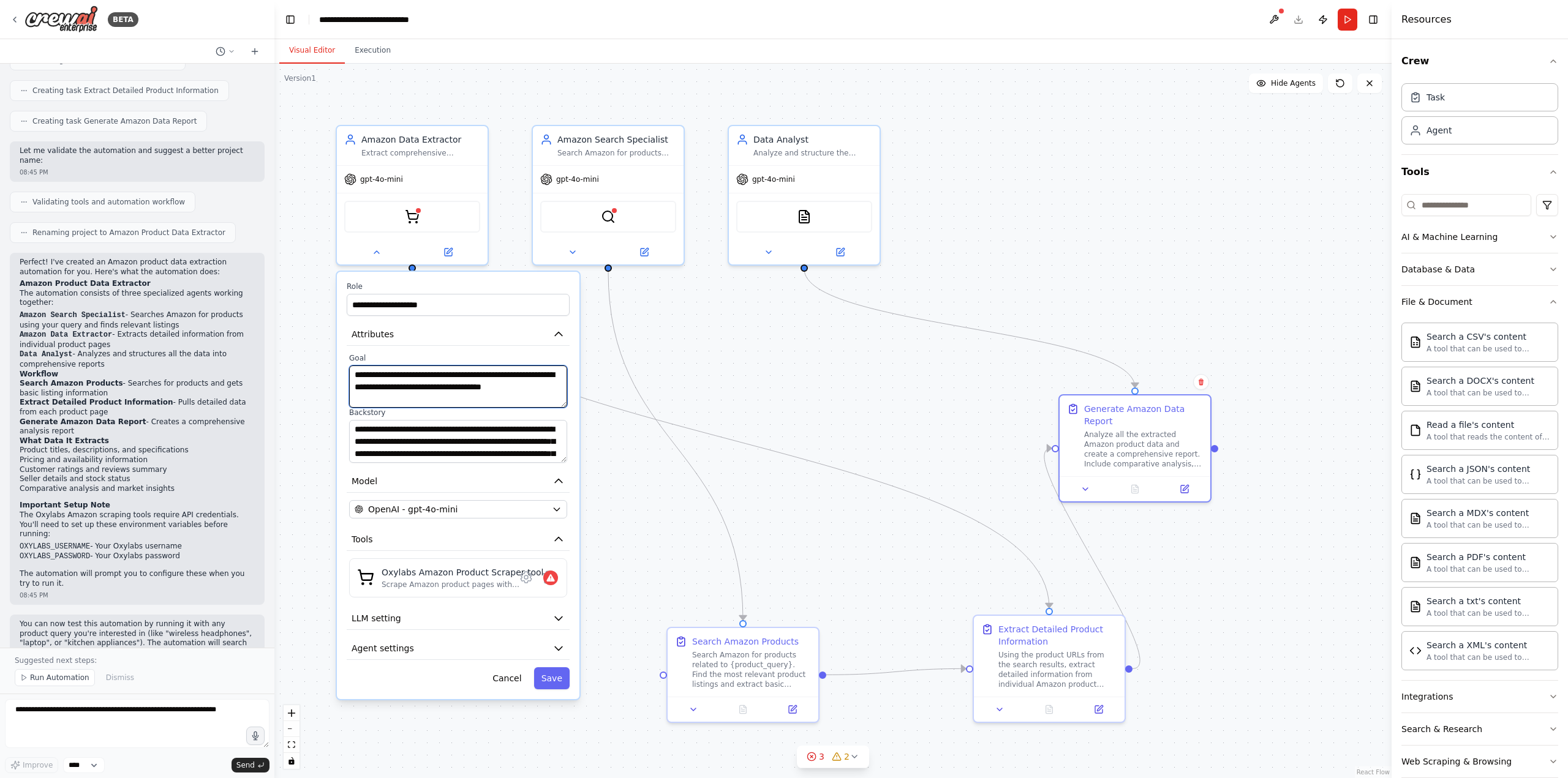
type textarea "**********"
click at [417, 435] on textarea "**********" at bounding box center [458, 441] width 218 height 42
click at [565, 680] on button "Save" at bounding box center [551, 678] width 36 height 22
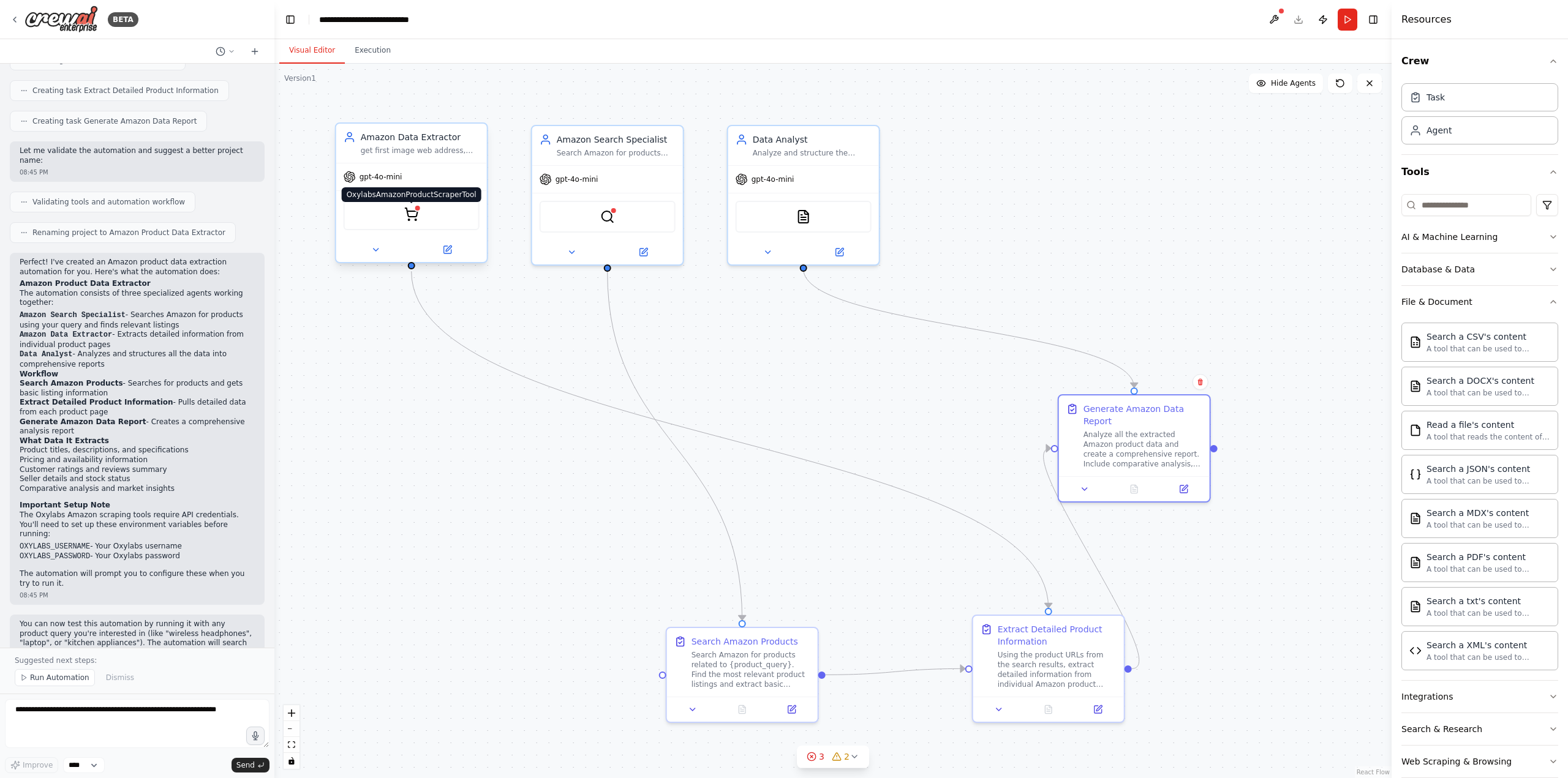
click at [414, 212] on img at bounding box center [411, 214] width 14 height 14
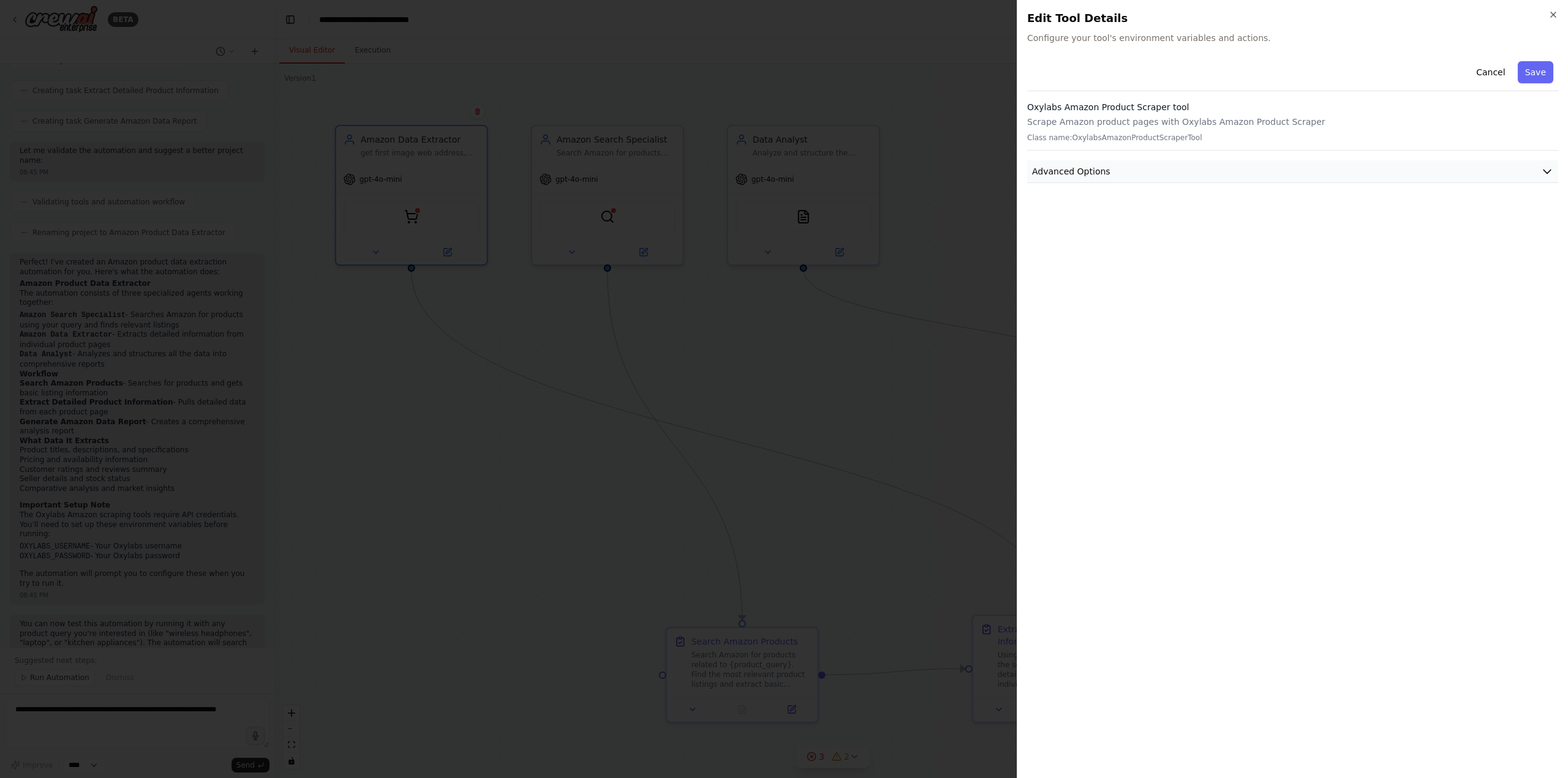
click at [1537, 174] on button "Advanced Options" at bounding box center [1293, 172] width 531 height 23
click at [864, 399] on div at bounding box center [784, 389] width 1568 height 778
